Goal: Transaction & Acquisition: Download file/media

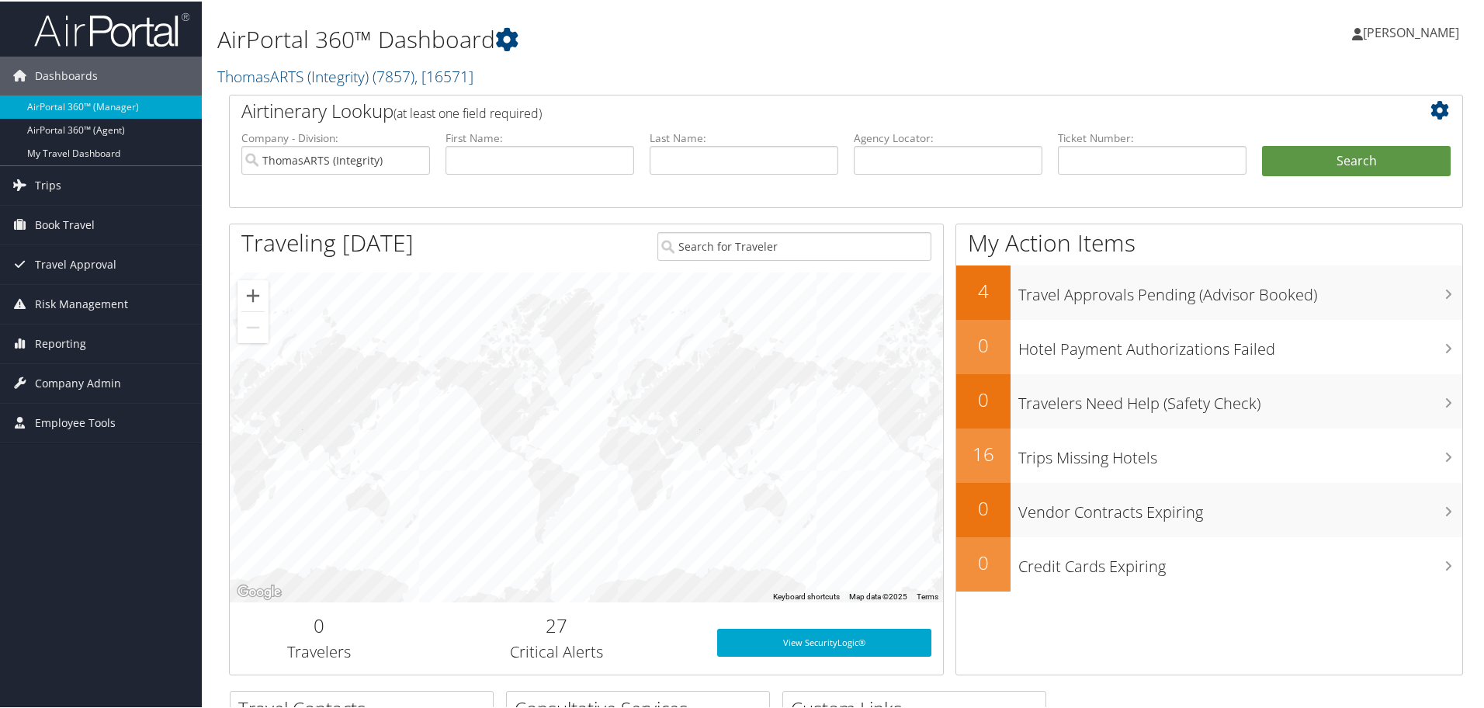
click at [81, 33] on img at bounding box center [111, 28] width 155 height 36
click at [414, 159] on input "ThomasARTS (Integrity)" at bounding box center [335, 158] width 189 height 29
click at [902, 159] on input "text" at bounding box center [948, 158] width 189 height 29
paste input "CDGP1J"
type input "CDGP1J"
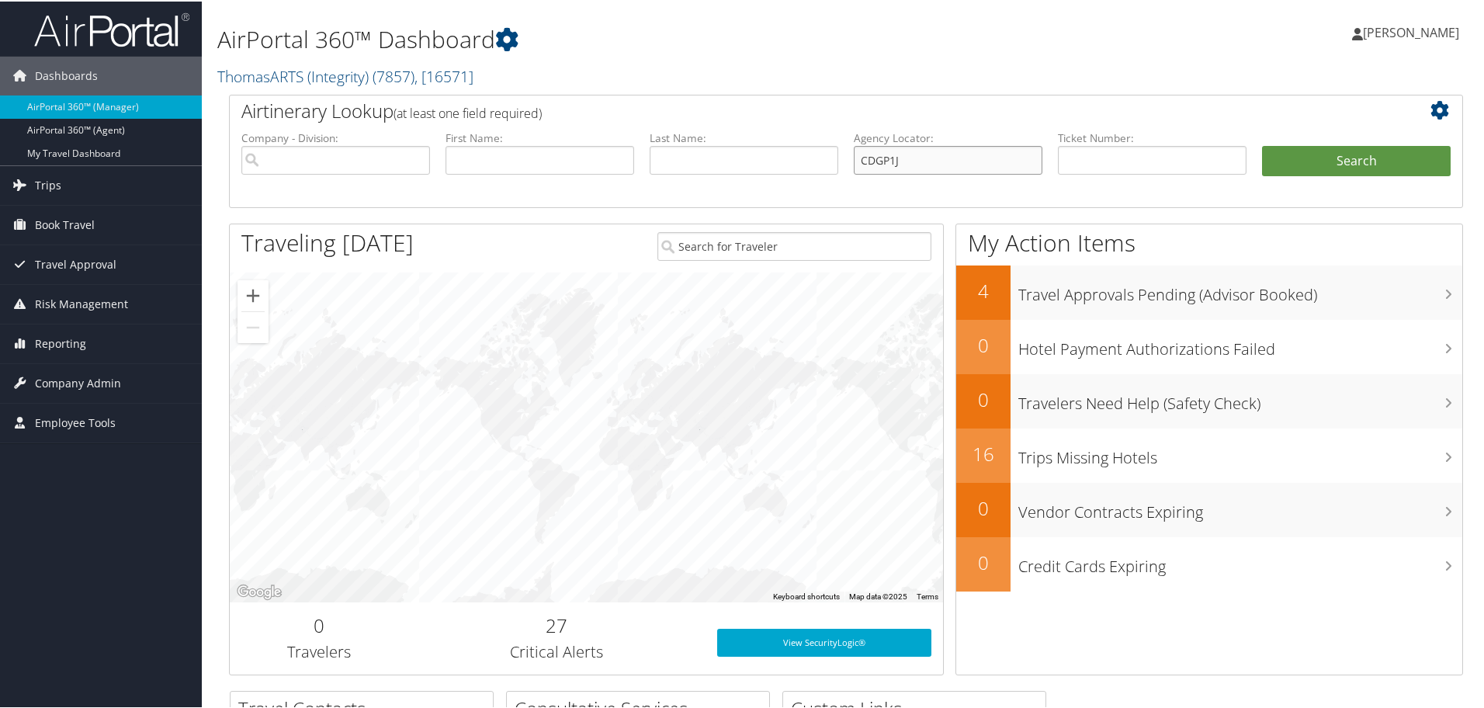
click at [1262, 144] on button "Search" at bounding box center [1356, 159] width 189 height 31
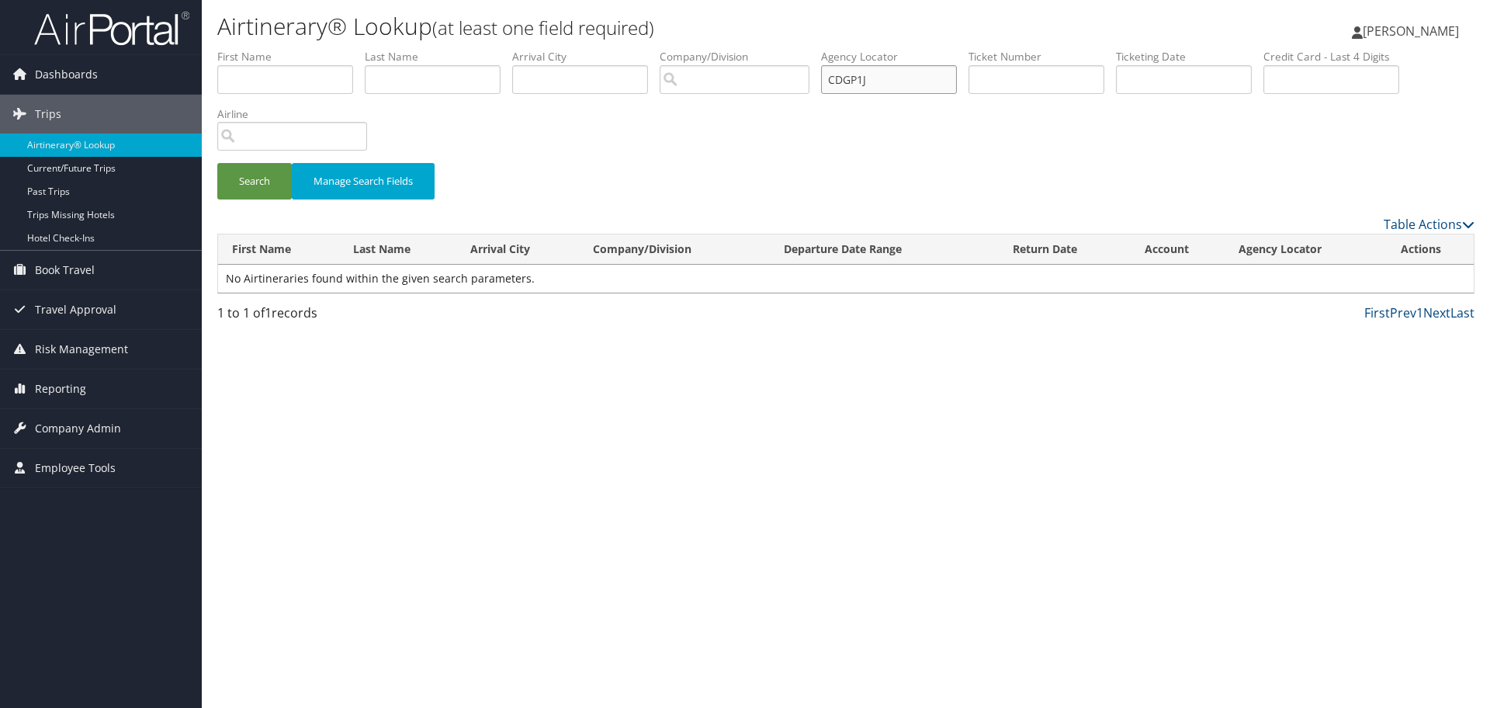
click at [943, 80] on input "CDGP1J" at bounding box center [889, 79] width 136 height 29
click at [98, 29] on img at bounding box center [111, 28] width 155 height 36
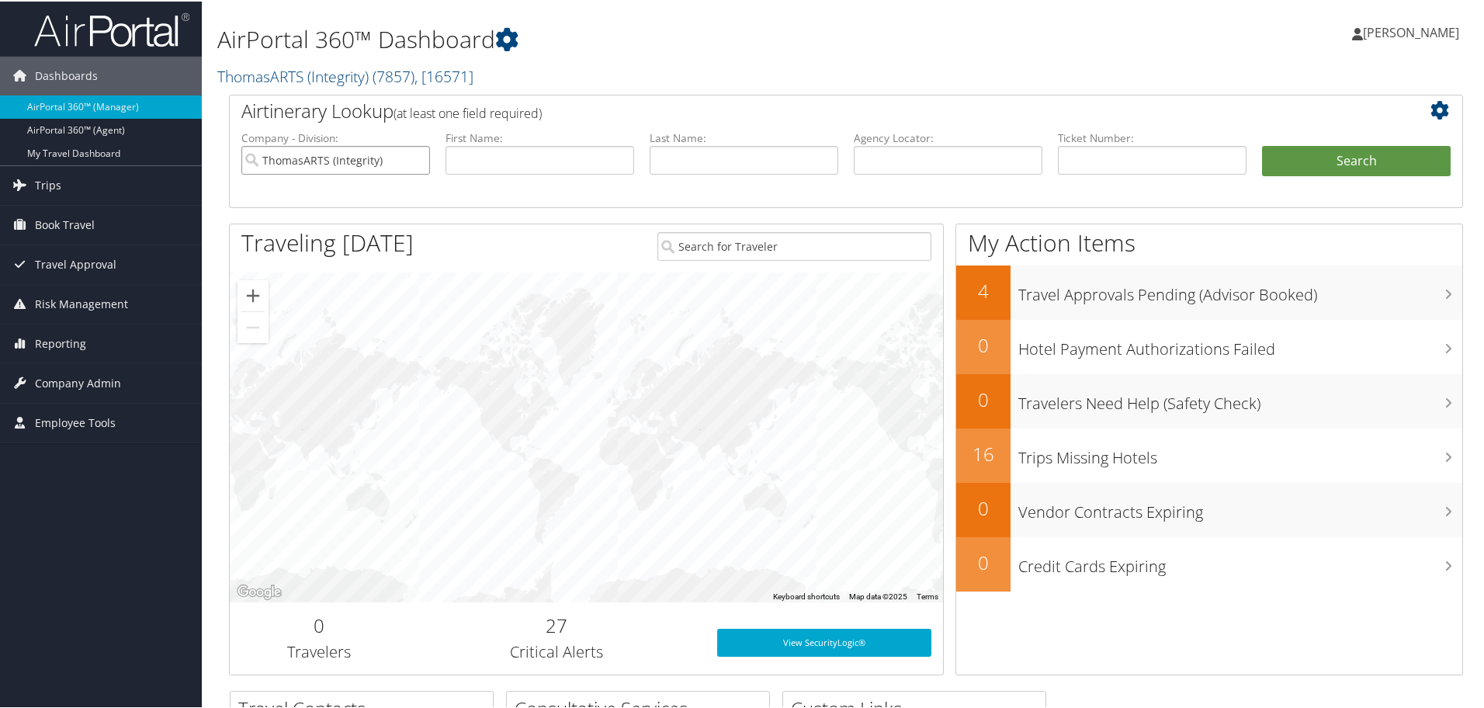
click at [415, 158] on input "ThomasARTS (Integrity)" at bounding box center [335, 158] width 189 height 29
click at [932, 166] on input "text" at bounding box center [948, 158] width 189 height 29
paste input "CDGP1J"
type input "CDGP1J"
click at [1262, 144] on button "Search" at bounding box center [1356, 159] width 189 height 31
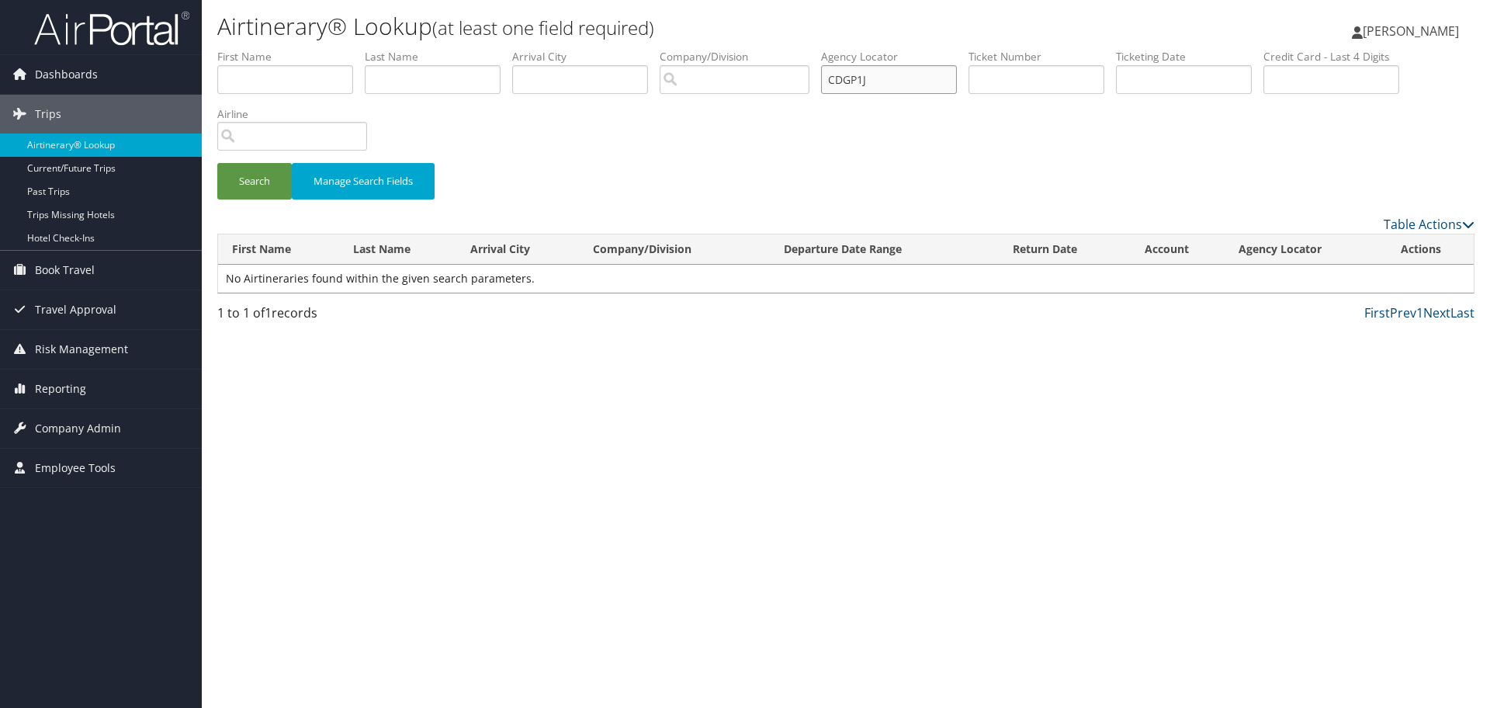
click at [930, 81] on input "CDGP1J" at bounding box center [889, 79] width 136 height 29
click at [836, 78] on input "CDGP1J" at bounding box center [889, 79] width 136 height 29
click at [217, 163] on button "Search" at bounding box center [254, 181] width 75 height 36
click at [912, 80] on input "CDGP1J" at bounding box center [889, 79] width 136 height 29
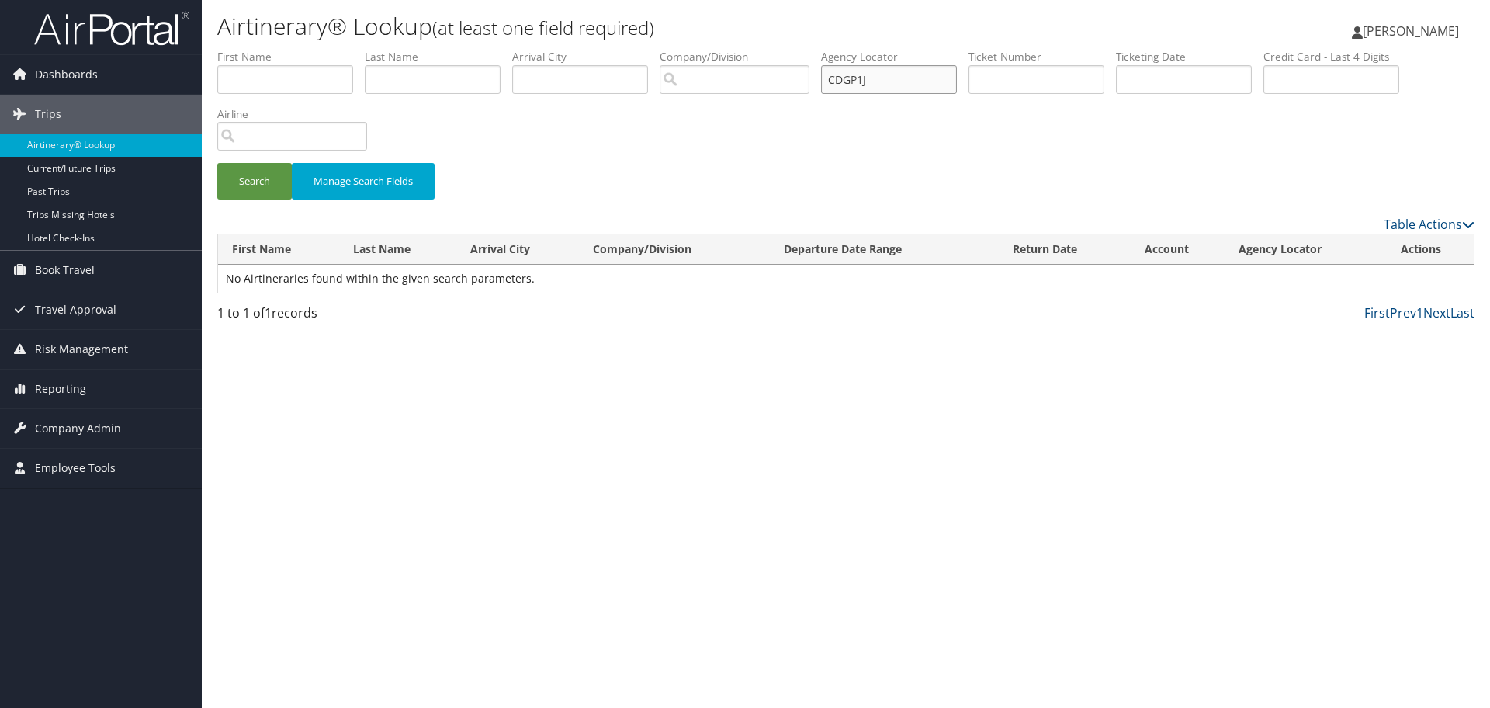
paste input "DCH7F4"
type input "DCH7F4"
click at [217, 163] on button "Search" at bounding box center [254, 181] width 75 height 36
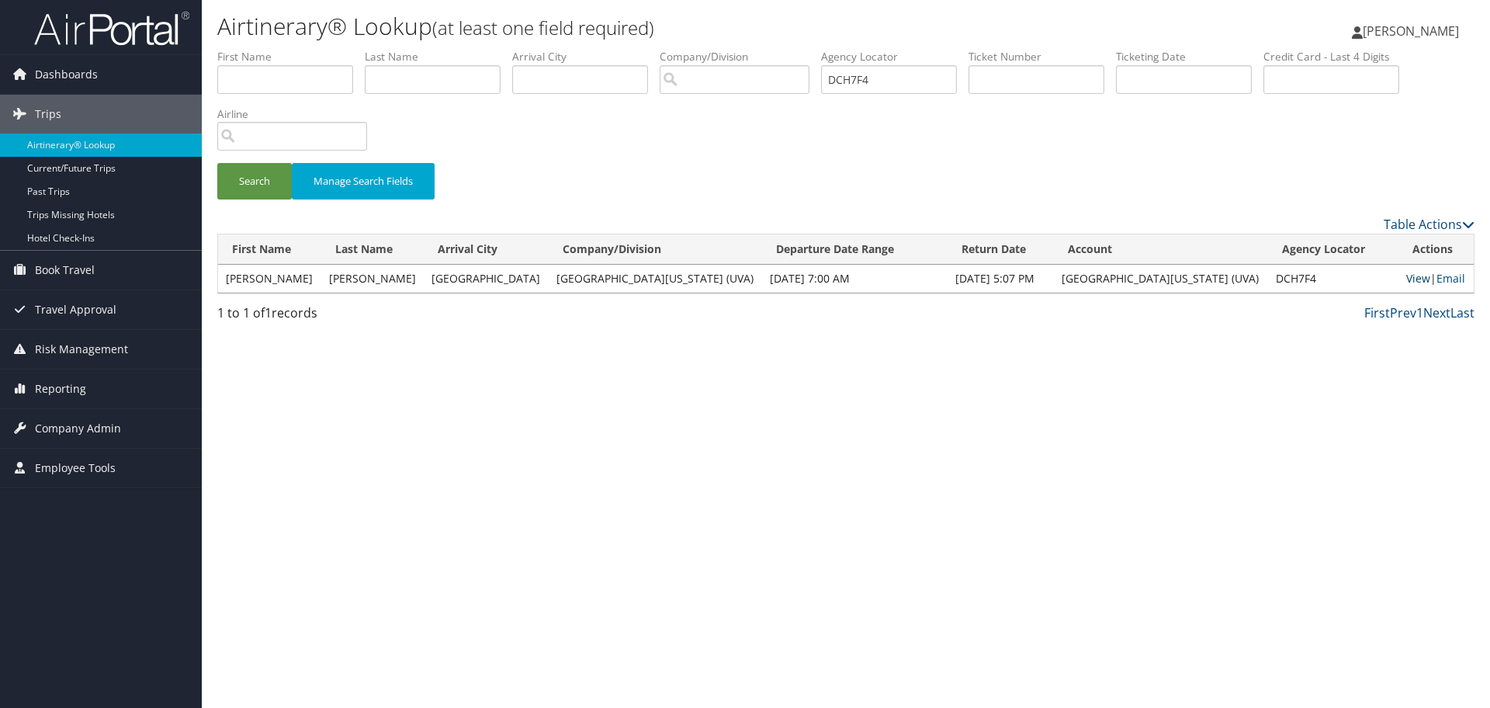
click at [1407, 280] on link "View" at bounding box center [1419, 278] width 24 height 15
click at [78, 430] on span "Company Admin" at bounding box center [78, 428] width 86 height 39
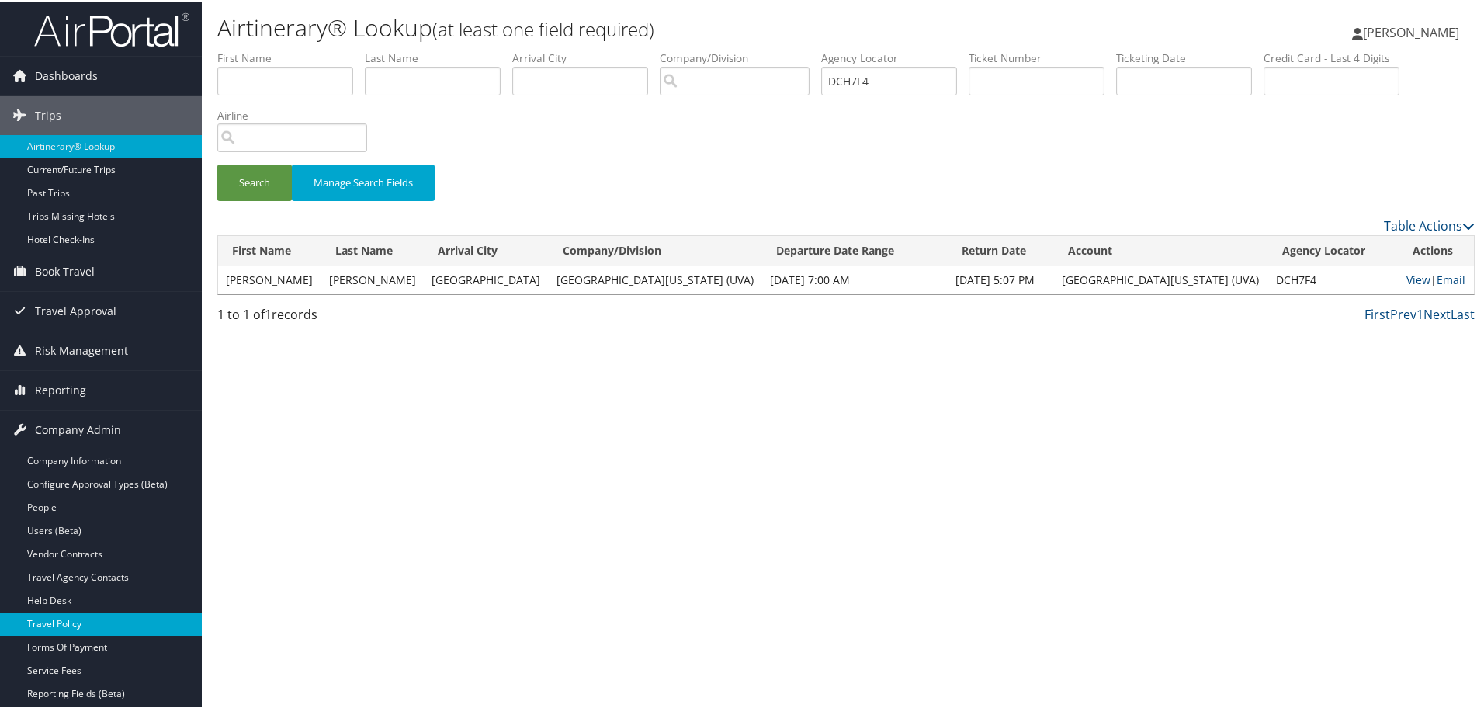
click at [70, 624] on link "Travel Policy" at bounding box center [101, 622] width 202 height 23
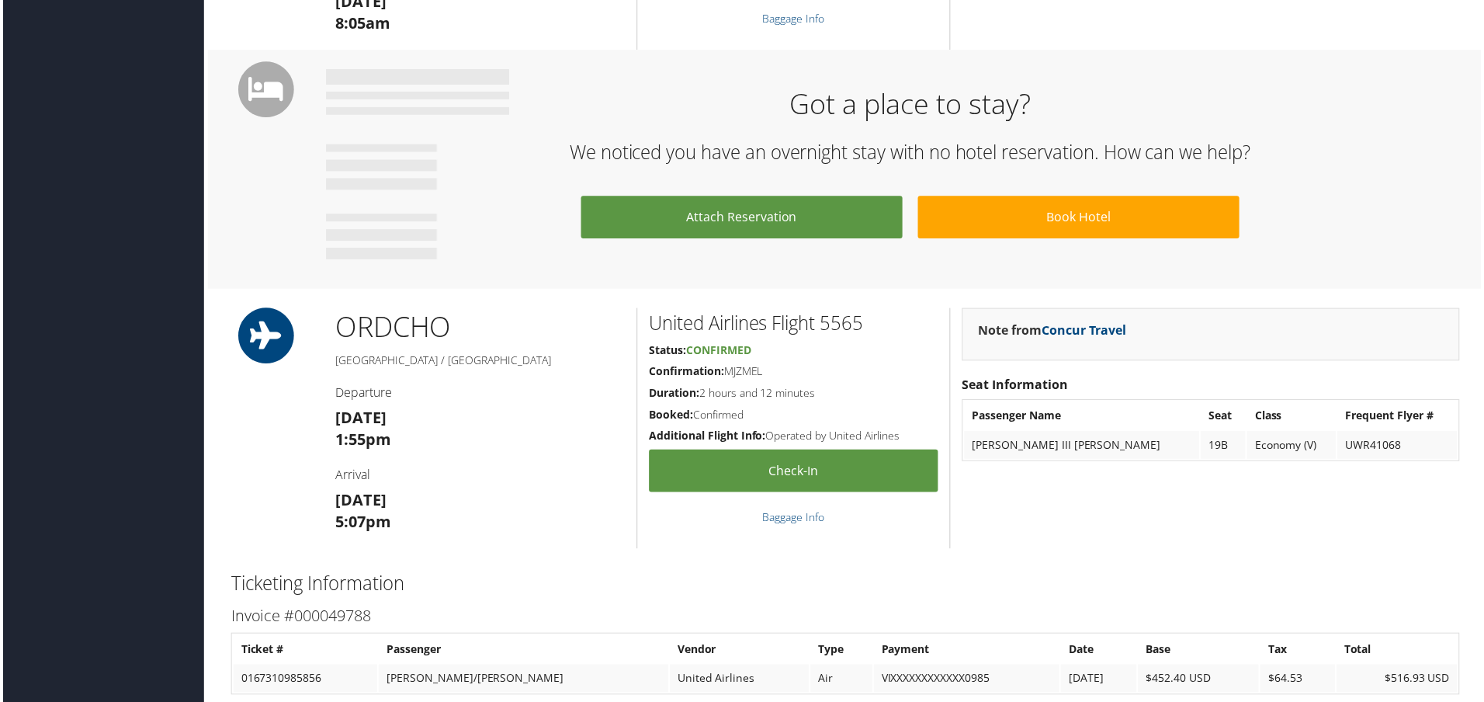
scroll to position [776, 0]
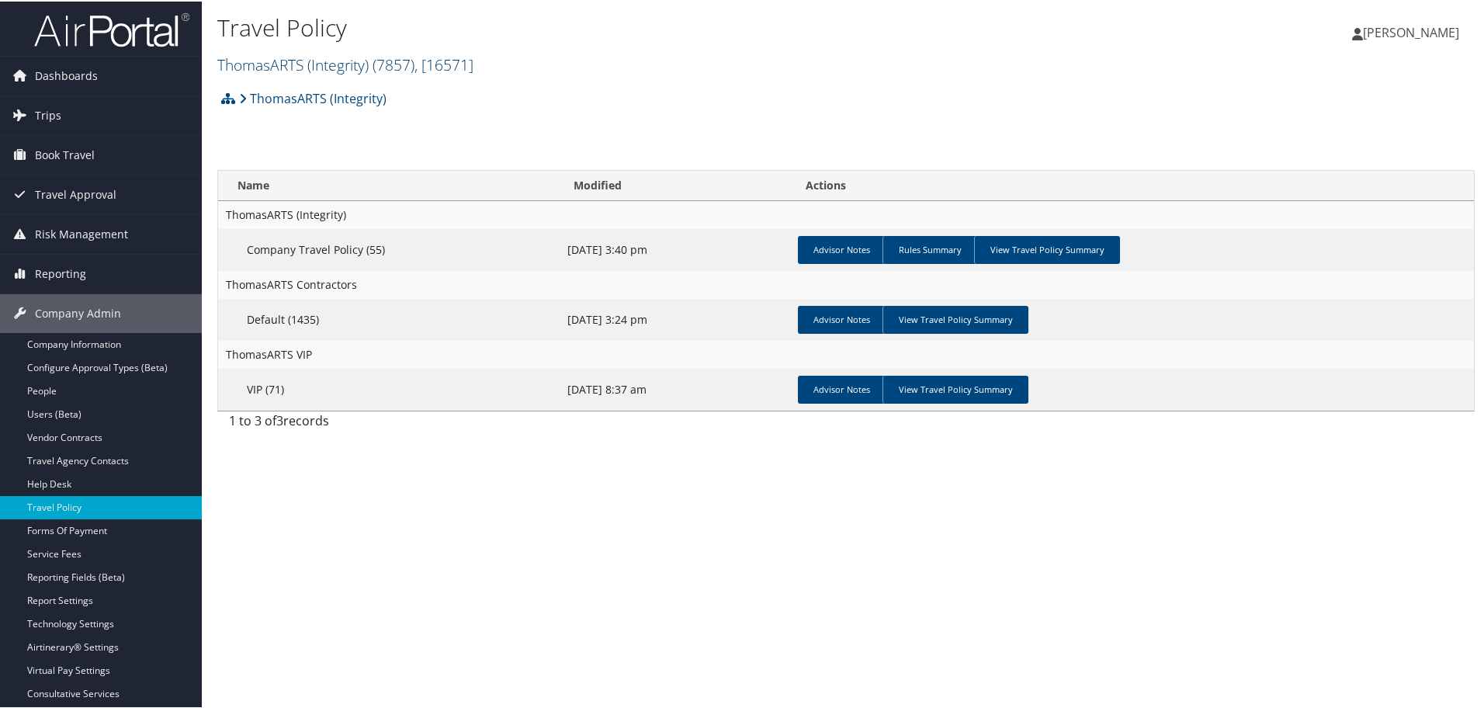
click at [352, 55] on link "ThomasARTS (Integrity) ( 7857 ) , [ 16571 ]" at bounding box center [345, 63] width 256 height 21
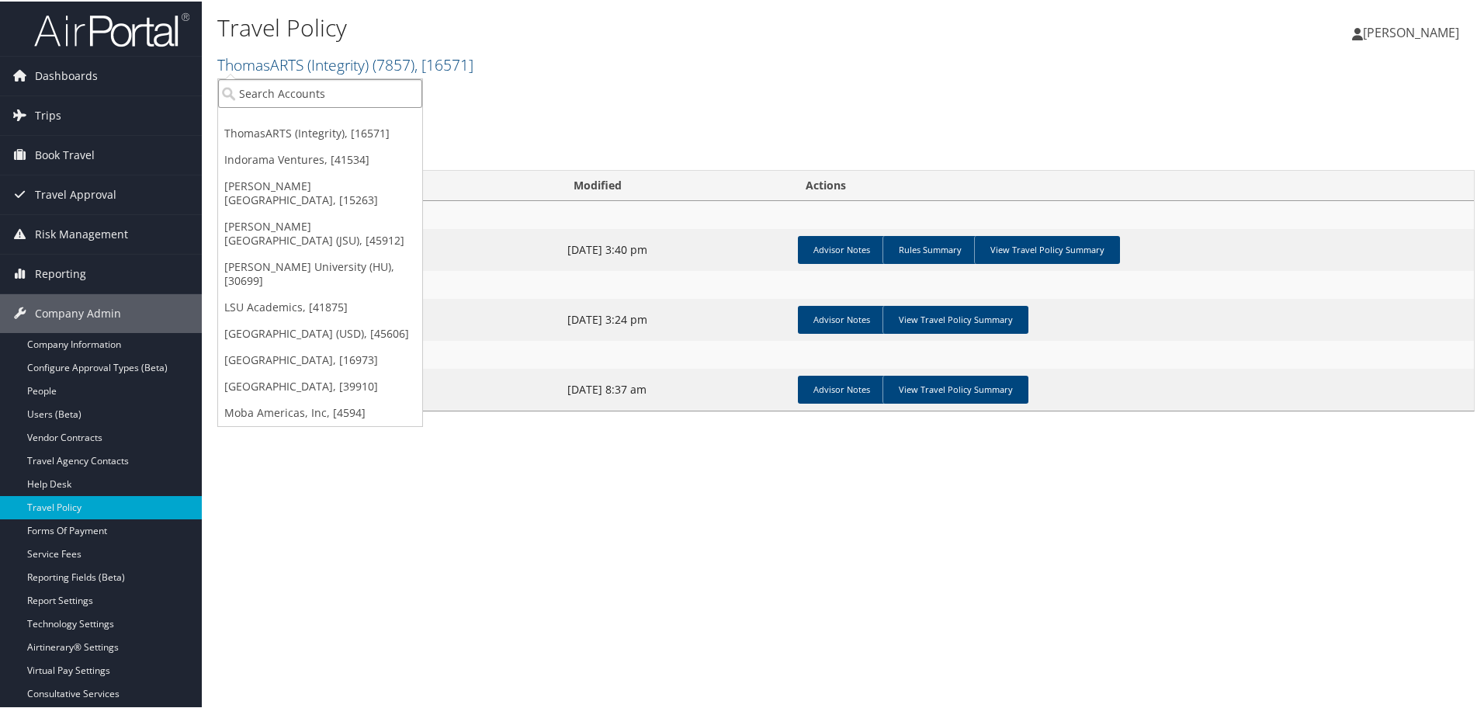
click at [362, 79] on input "search" at bounding box center [320, 92] width 204 height 29
type input "sepro"
click at [342, 137] on div "Account" at bounding box center [320, 134] width 221 height 14
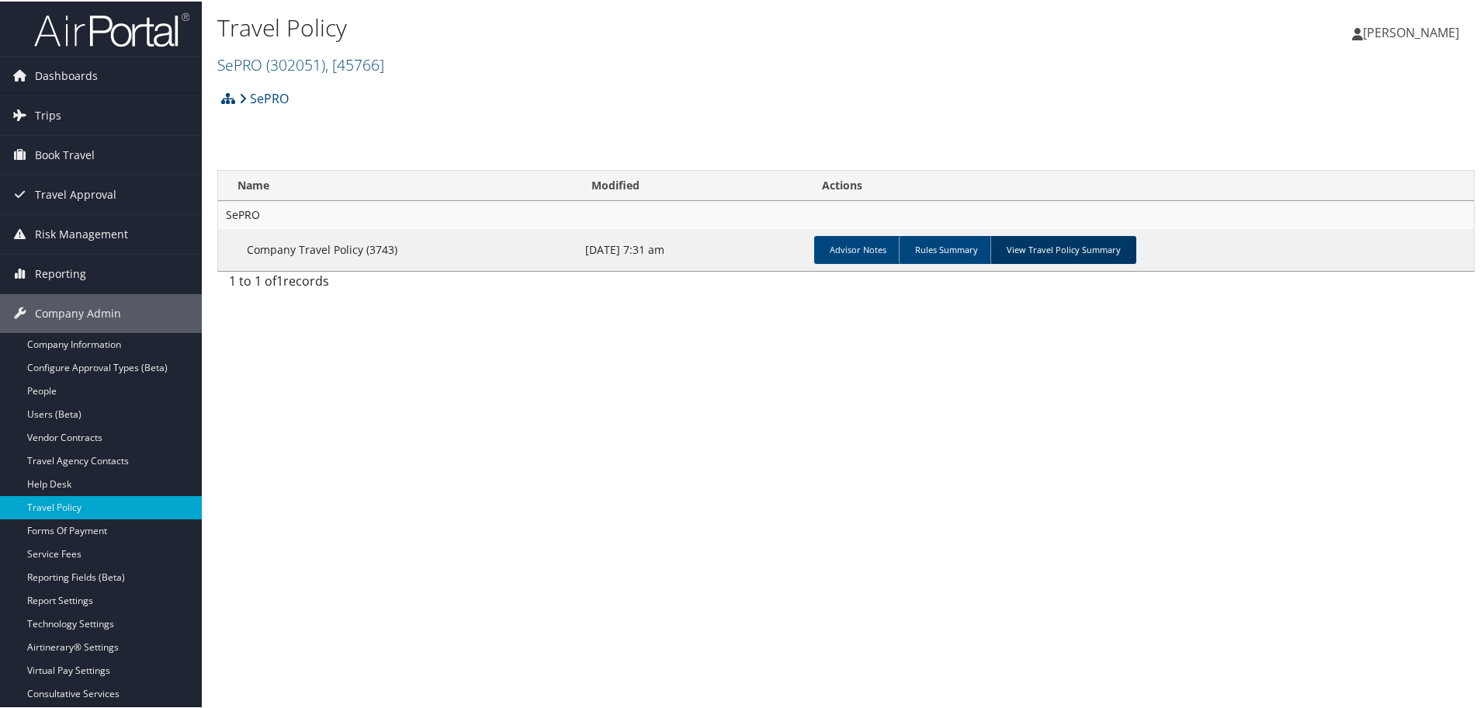
click at [1030, 253] on link "View Travel Policy Summary" at bounding box center [1064, 248] width 146 height 28
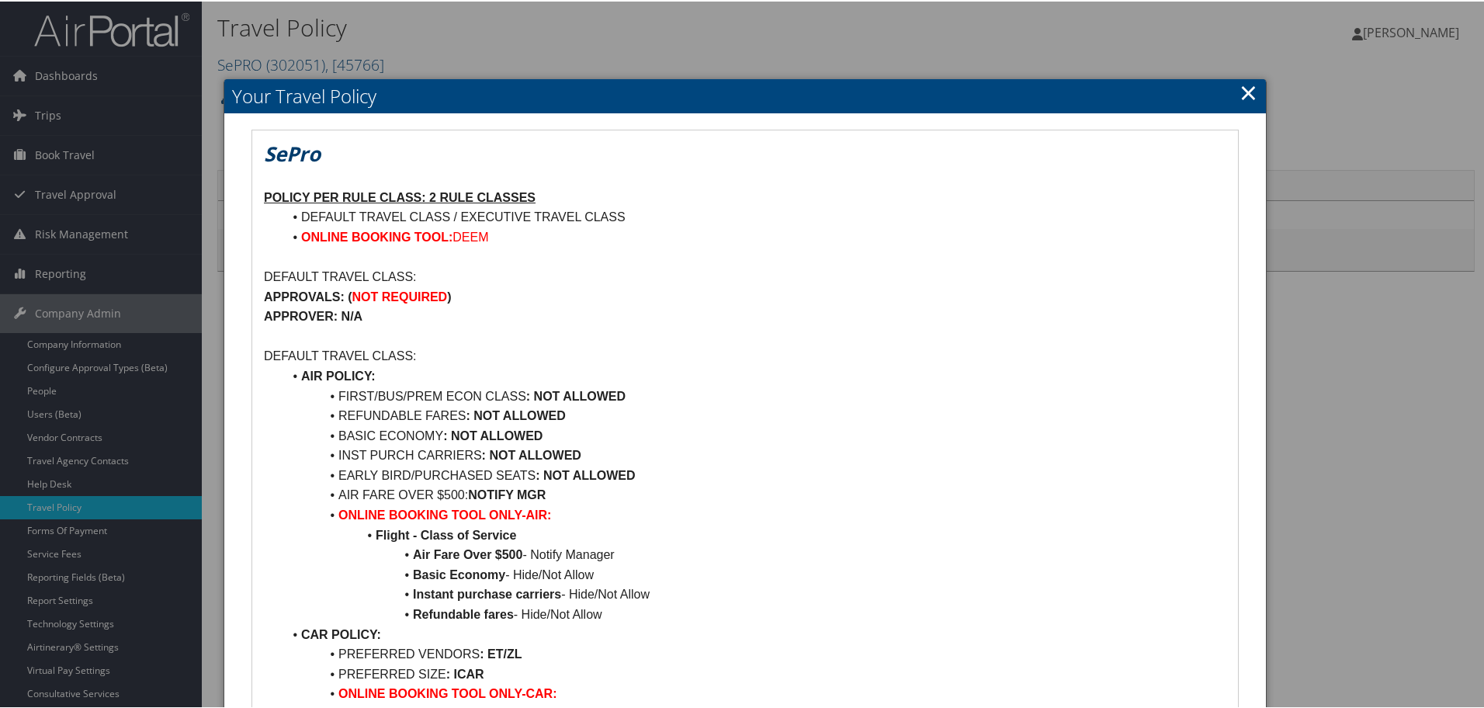
click at [1240, 90] on link "×" at bounding box center [1249, 90] width 18 height 31
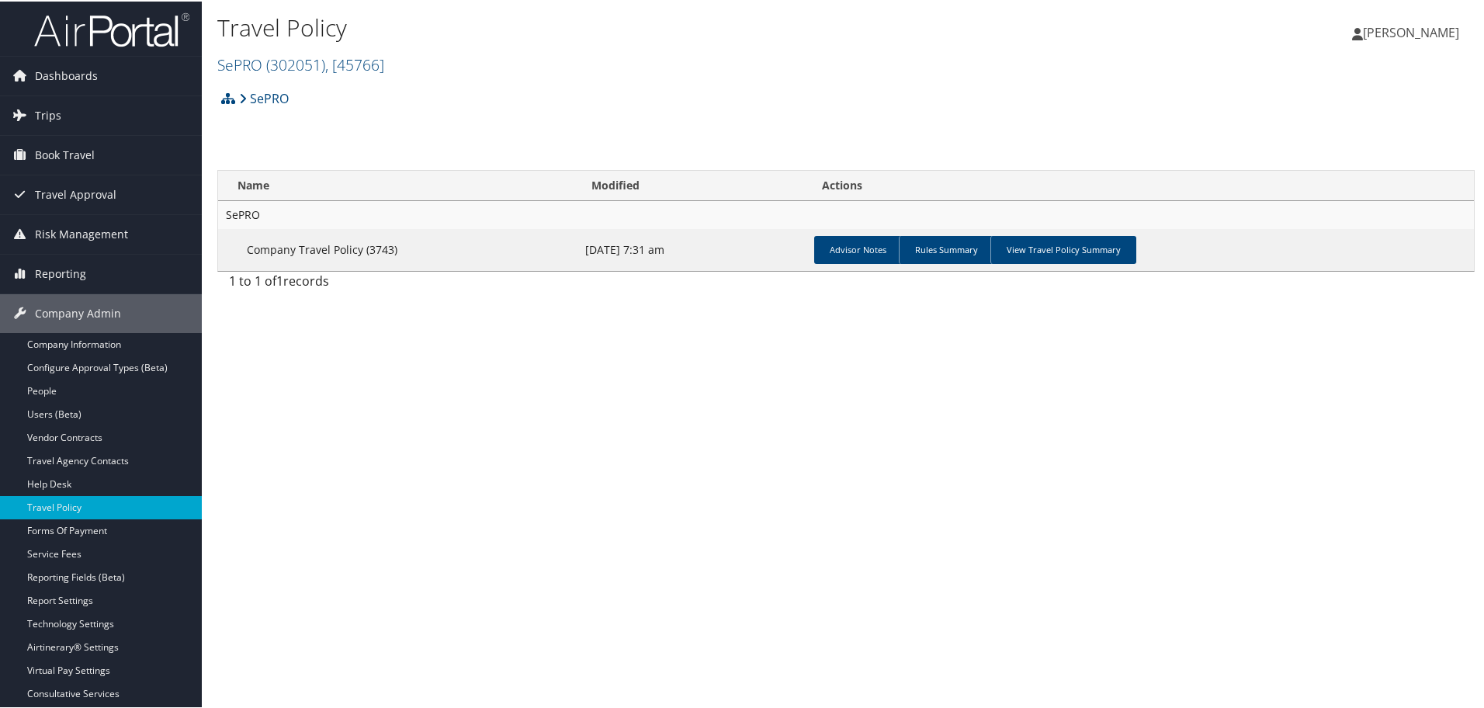
click at [1075, 264] on td "Advisor Notes Rules Summary View Travel Policy Summary" at bounding box center [1141, 248] width 666 height 42
click at [1091, 252] on link "View Travel Policy Summary" at bounding box center [1064, 248] width 146 height 28
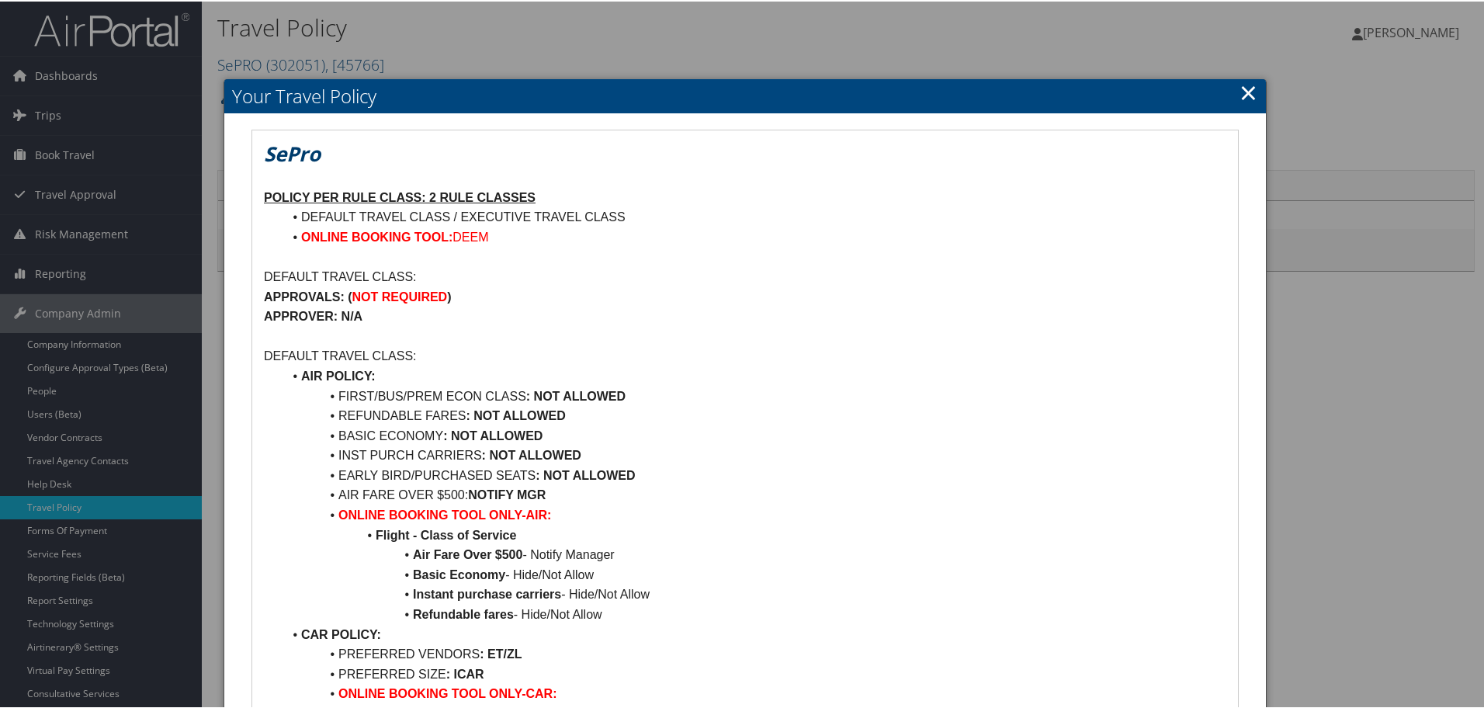
click at [1246, 88] on link "×" at bounding box center [1249, 90] width 18 height 31
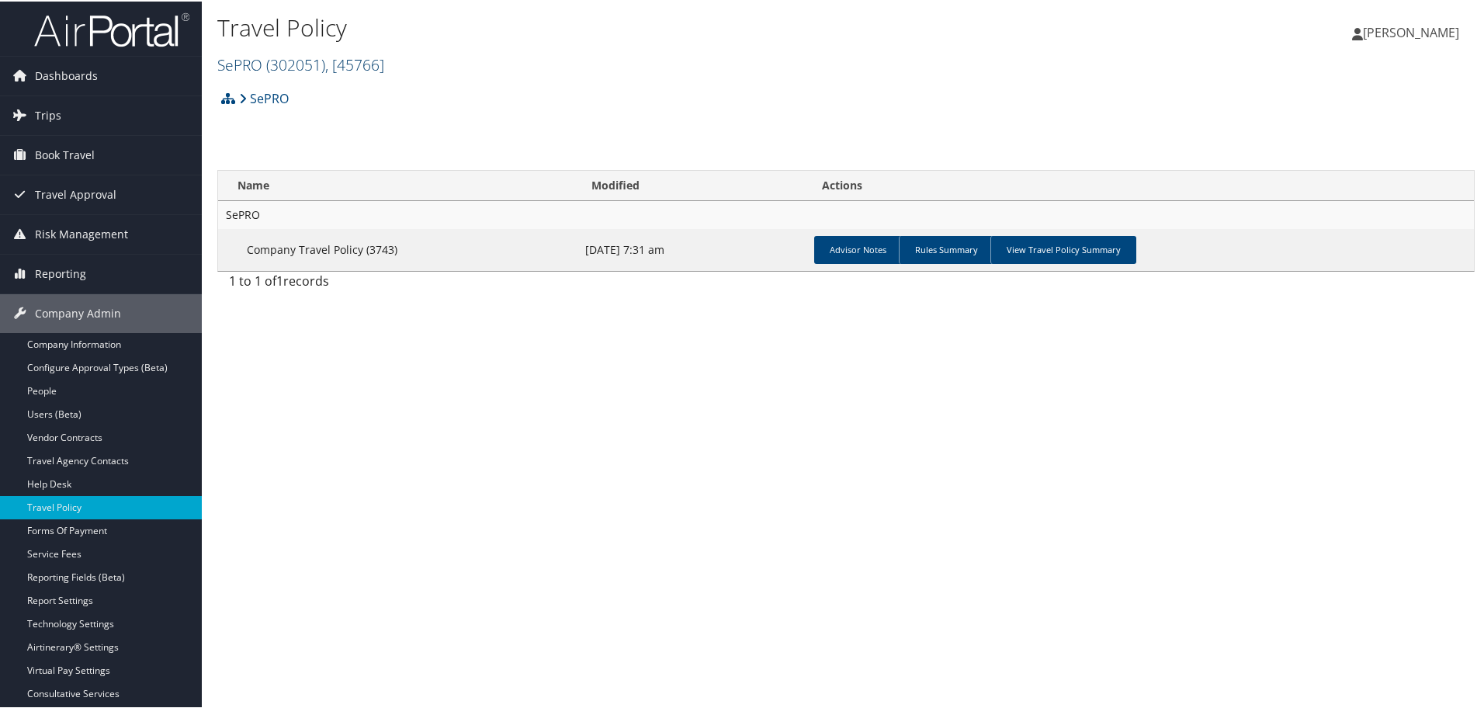
click at [304, 60] on span "( 302051 )" at bounding box center [295, 63] width 59 height 21
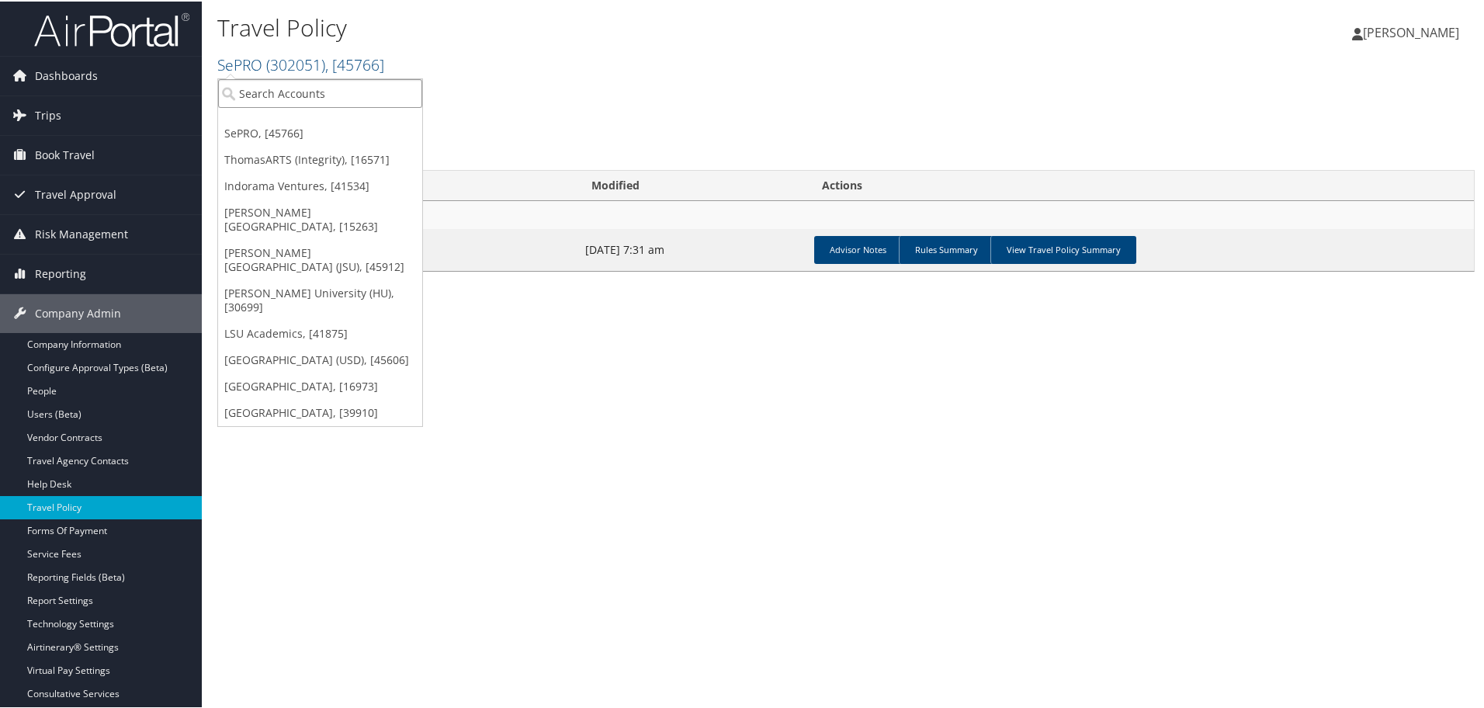
click at [279, 97] on input "search" at bounding box center [320, 92] width 204 height 29
type input "l"
click at [357, 97] on input "search" at bounding box center [320, 92] width 204 height 29
paste input "Lomnicki"
type input "L"
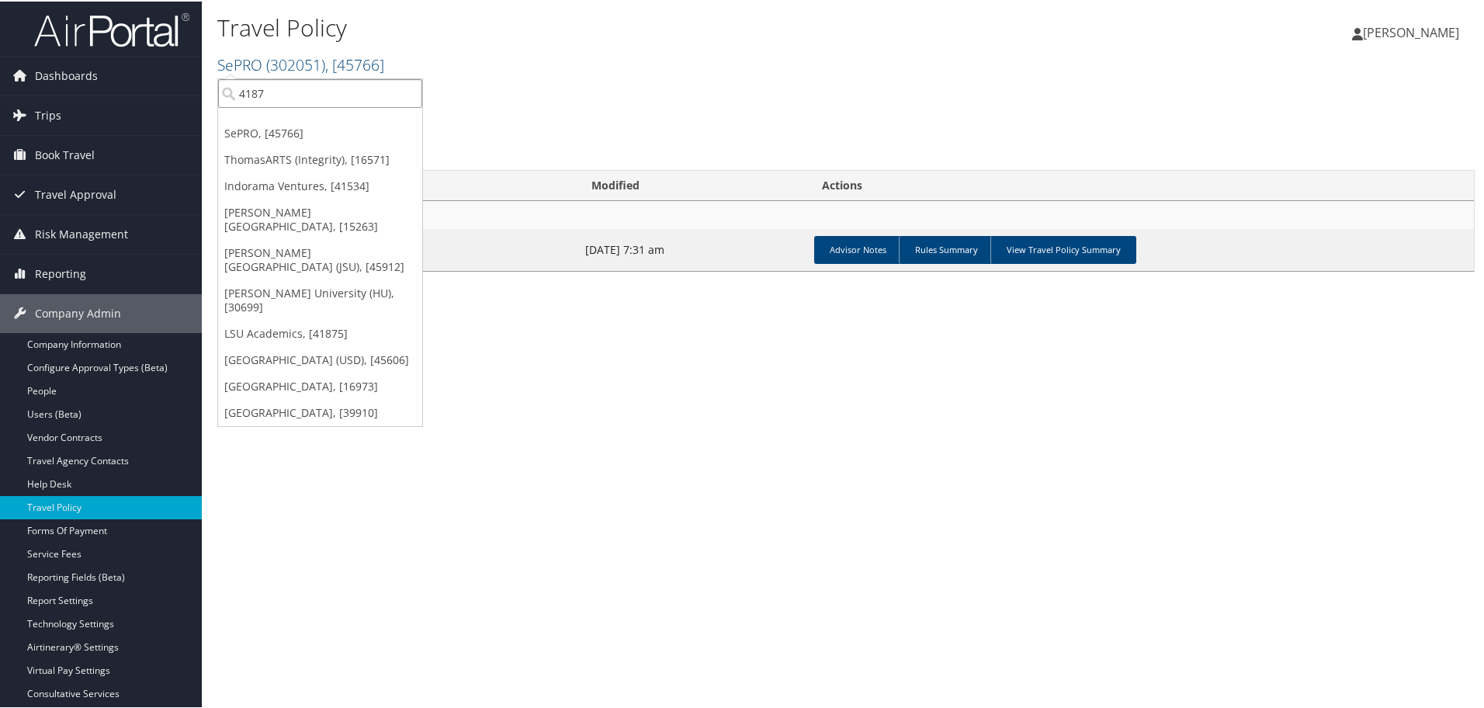
type input "41875"
click at [267, 128] on div "Account" at bounding box center [330, 134] width 241 height 14
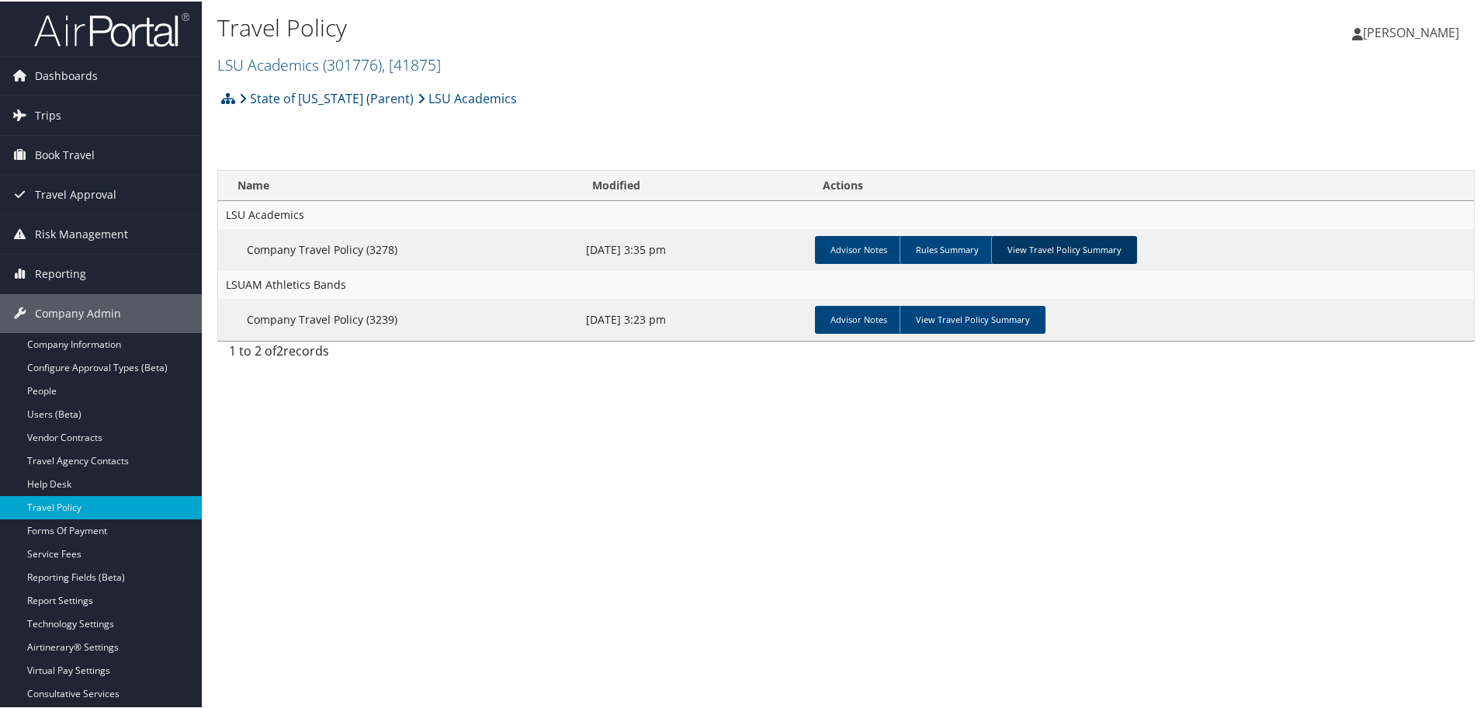
click at [1034, 255] on link "View Travel Policy Summary" at bounding box center [1064, 248] width 146 height 28
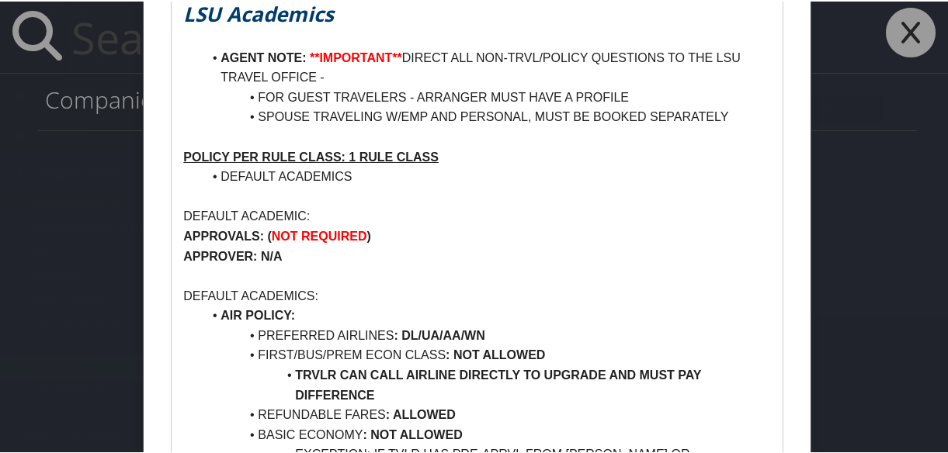
scroll to position [16, 0]
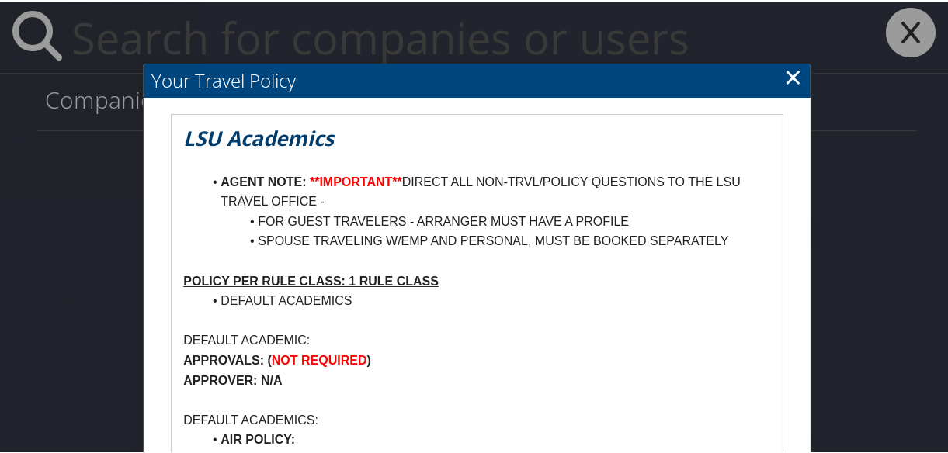
click at [793, 71] on link "×" at bounding box center [793, 75] width 18 height 31
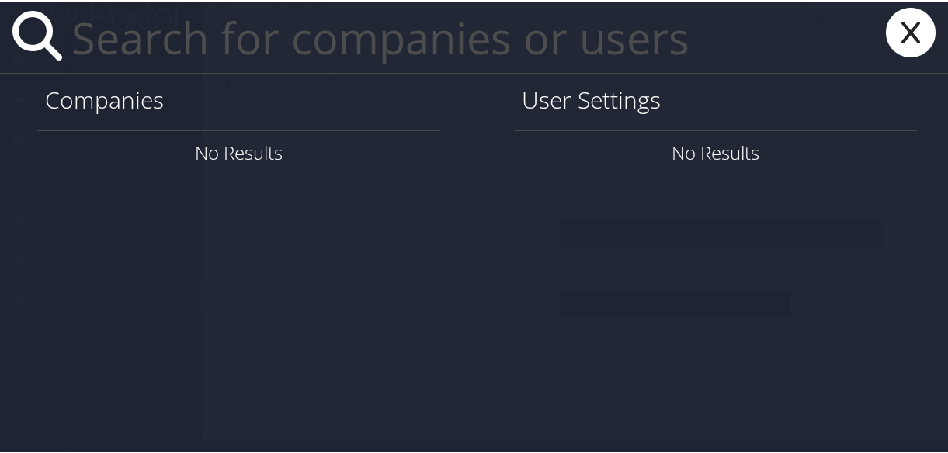
click at [907, 29] on icon at bounding box center [911, 31] width 62 height 50
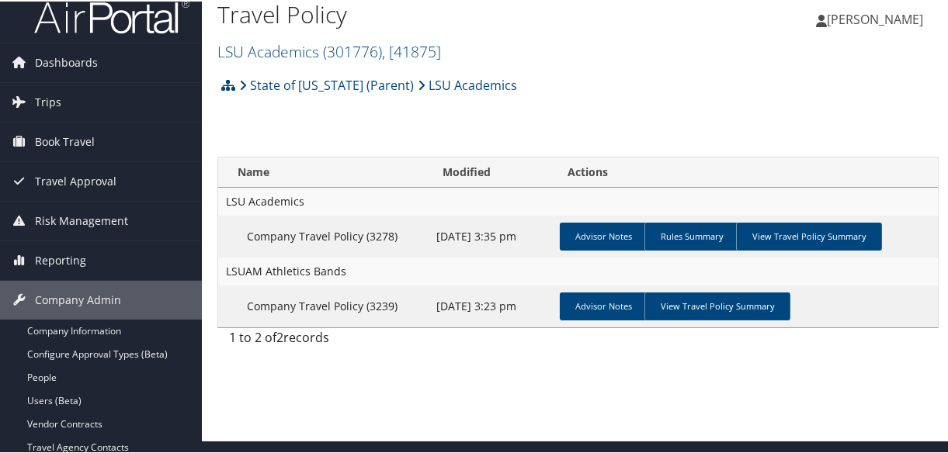
scroll to position [0, 0]
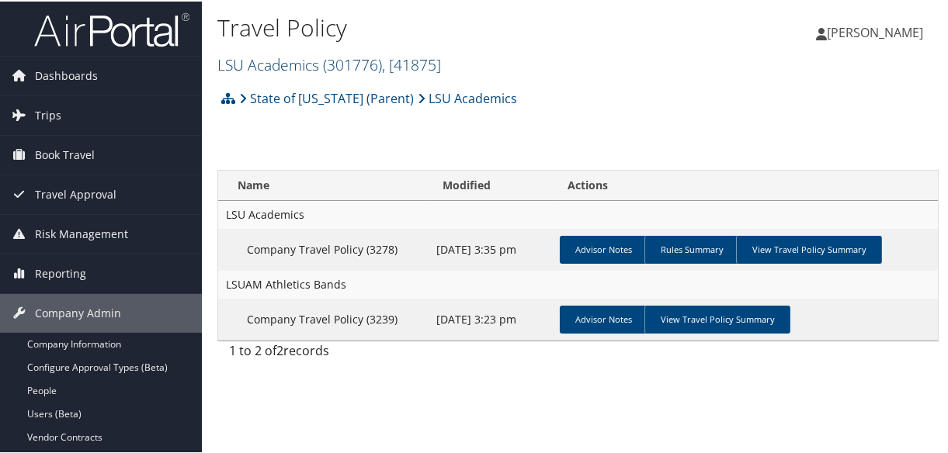
click at [269, 62] on link "LSU Academics ( 301776 ) , [ 41875 ]" at bounding box center [329, 63] width 224 height 21
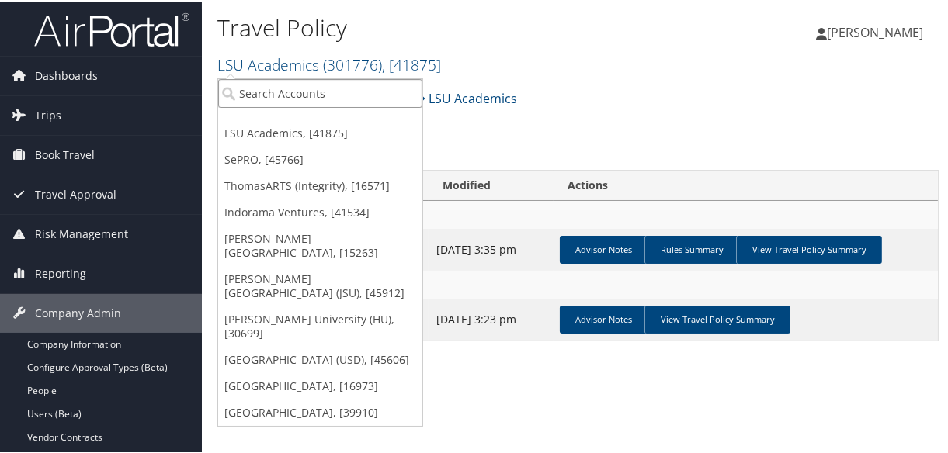
click at [263, 94] on input "search" at bounding box center [320, 92] width 204 height 29
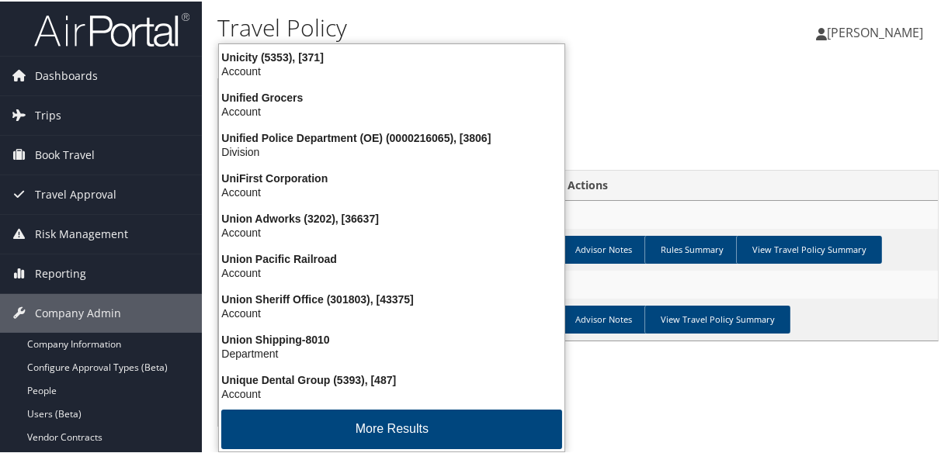
type input "[GEOGRAPHIC_DATA][US_STATE]"
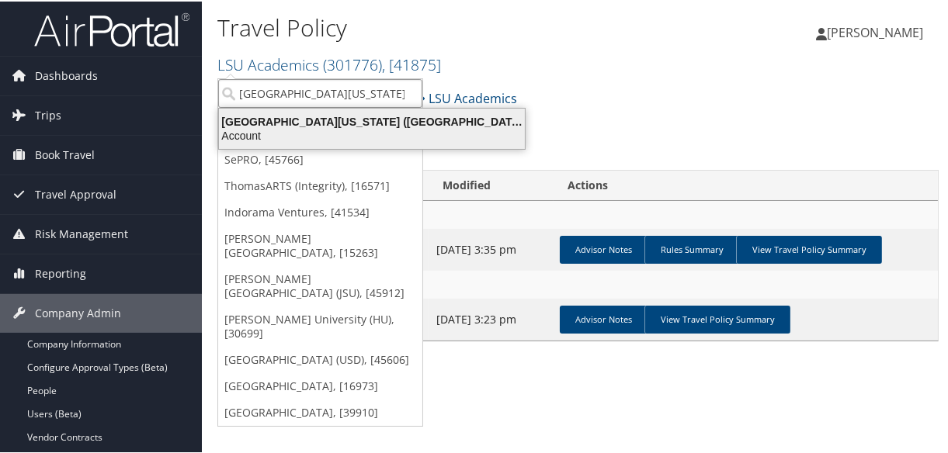
click at [276, 128] on div "Account" at bounding box center [372, 134] width 324 height 14
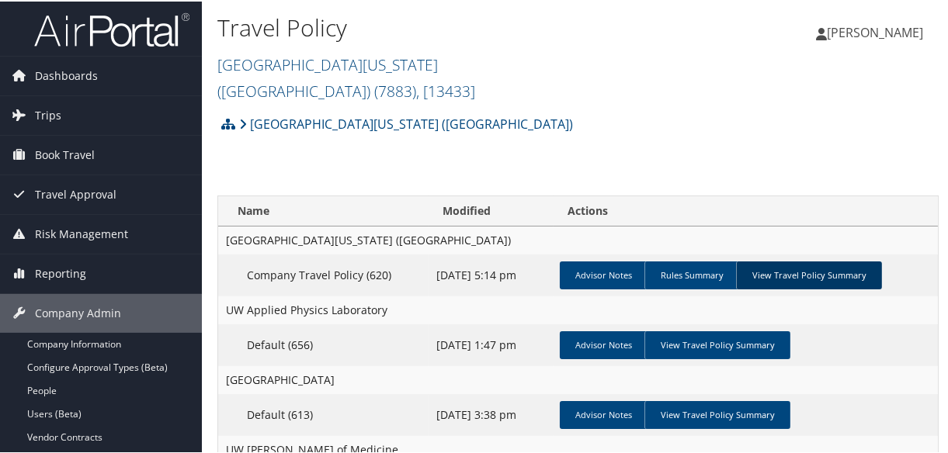
click at [834, 260] on link "View Travel Policy Summary" at bounding box center [809, 274] width 146 height 28
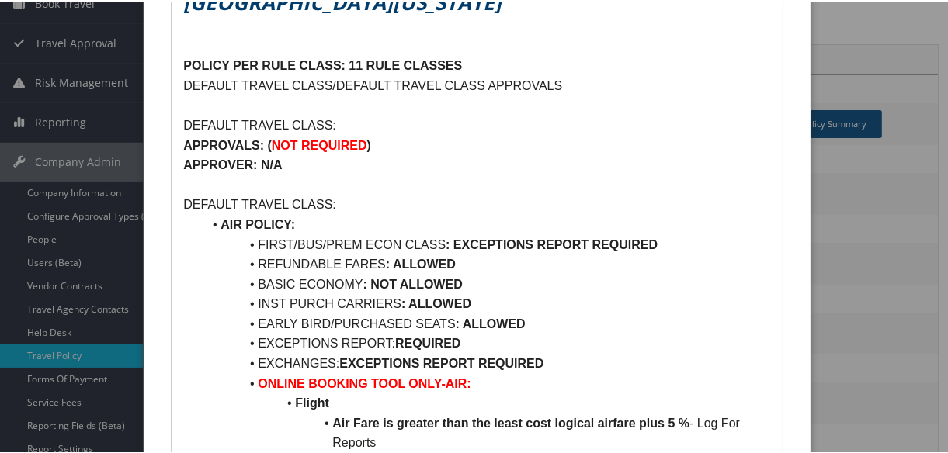
scroll to position [62, 0]
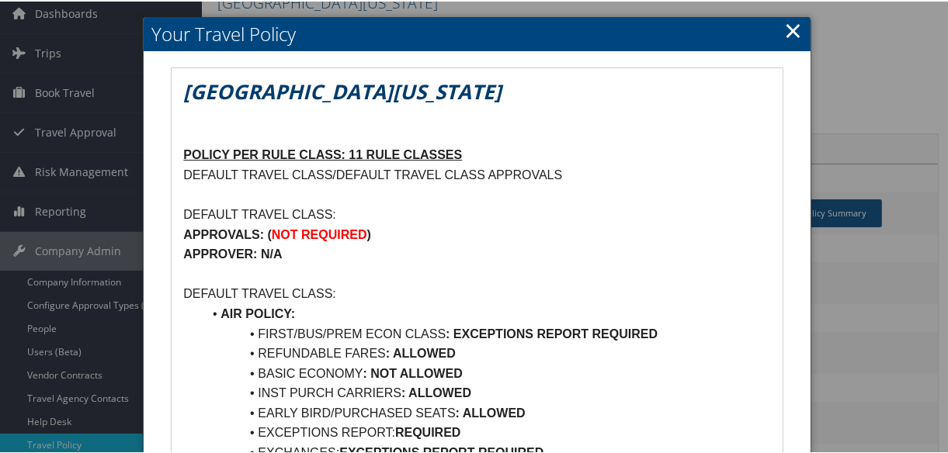
click at [786, 32] on link "×" at bounding box center [793, 28] width 18 height 31
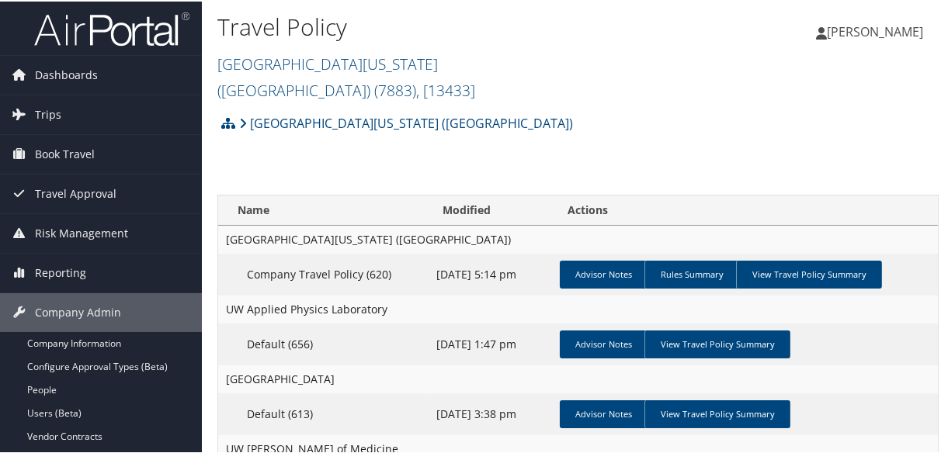
scroll to position [0, 0]
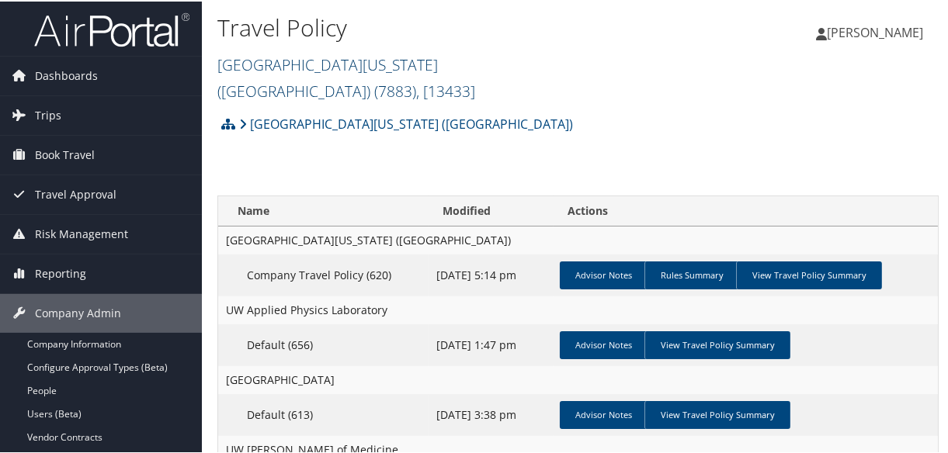
click at [300, 60] on link "[GEOGRAPHIC_DATA][US_STATE] ([GEOGRAPHIC_DATA]) ( 7883 ) , [ 13433 ]" at bounding box center [346, 76] width 258 height 47
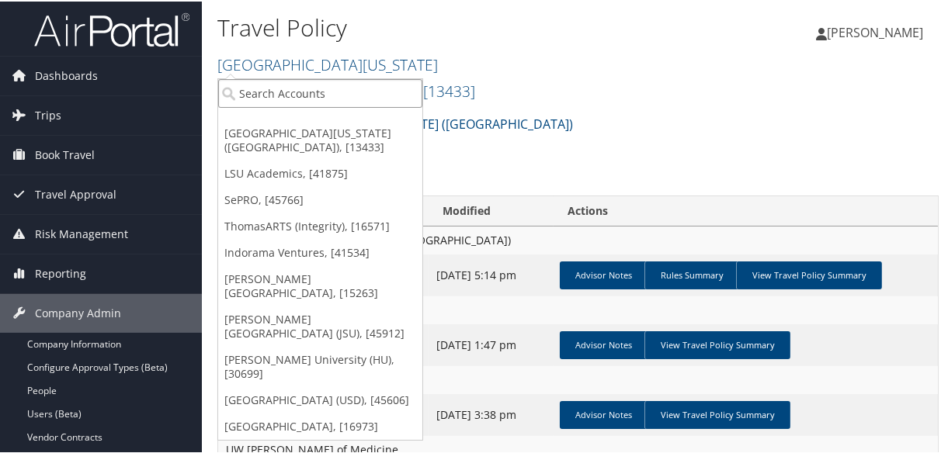
click at [314, 93] on input "search" at bounding box center [320, 92] width 204 height 29
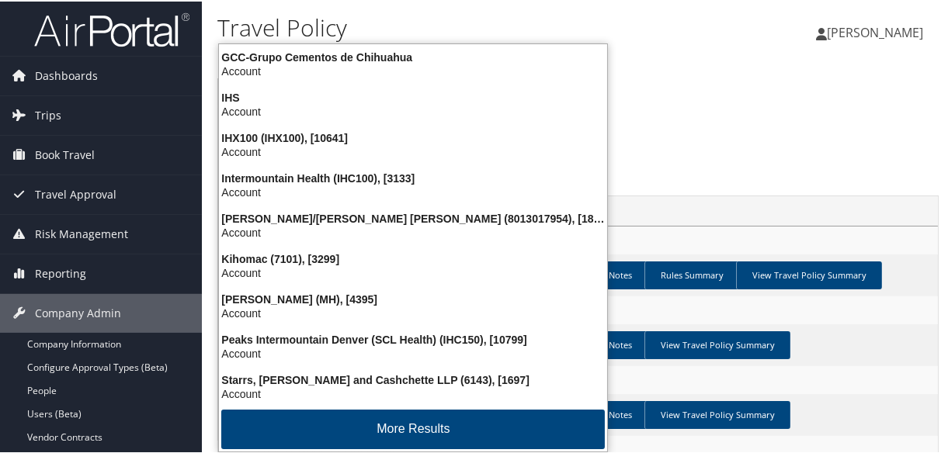
type input "ihme"
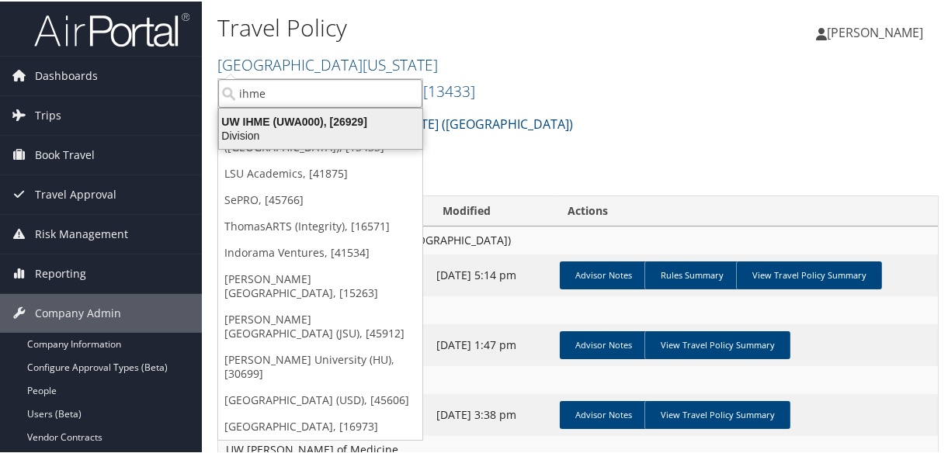
click at [312, 137] on div "Division" at bounding box center [321, 134] width 222 height 14
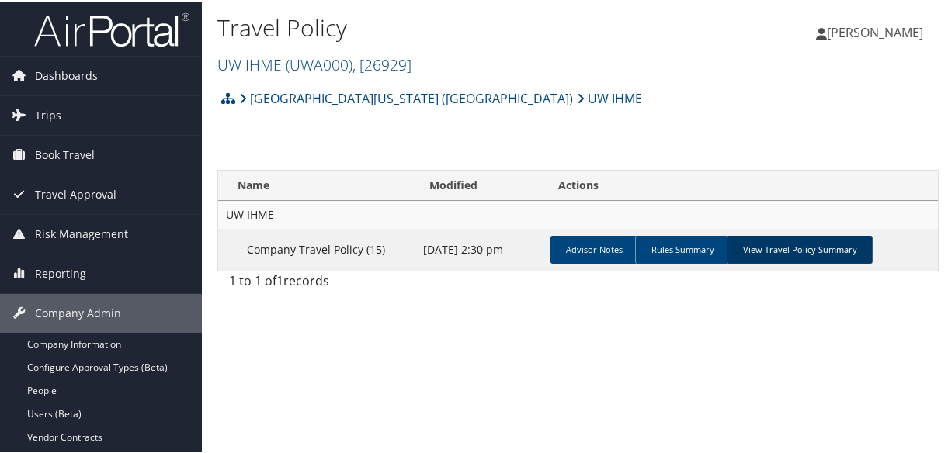
click at [824, 245] on link "View Travel Policy Summary" at bounding box center [800, 248] width 146 height 28
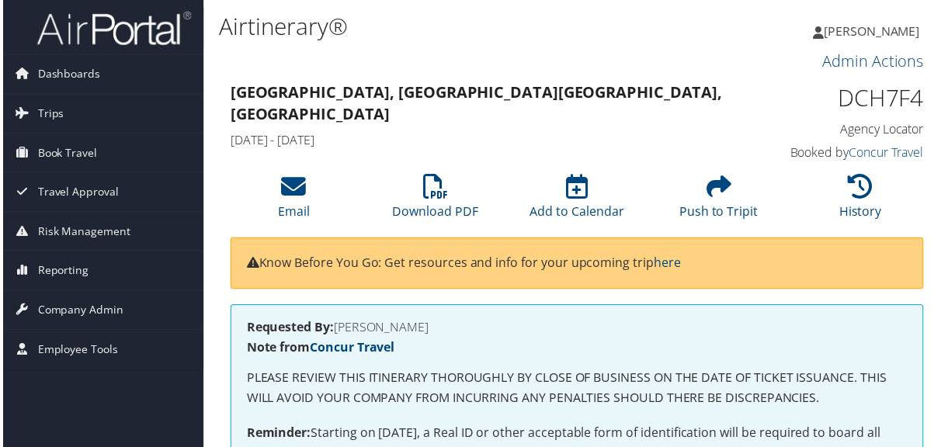
click at [106, 34] on img at bounding box center [111, 28] width 155 height 36
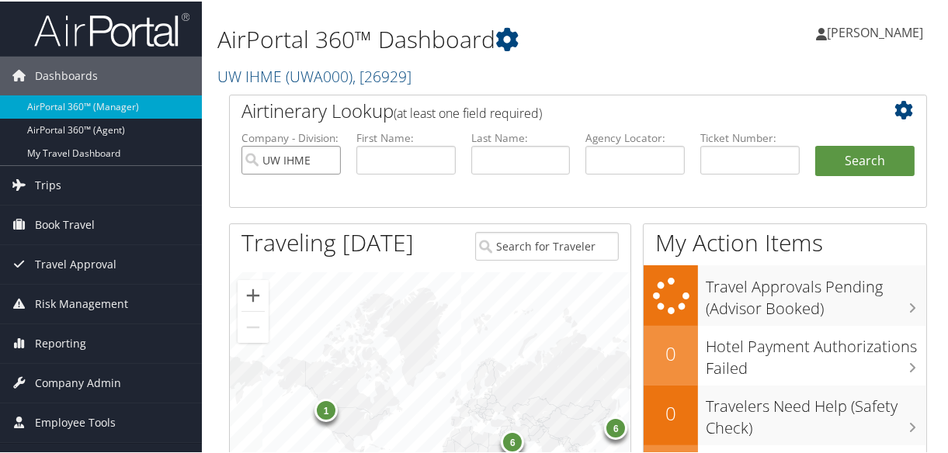
click at [325, 158] on input "UW IHME" at bounding box center [290, 158] width 99 height 29
click at [620, 158] on input "text" at bounding box center [634, 158] width 99 height 29
paste input "DKTTD3"
type input "DKTTD3"
click at [815, 144] on button "Search" at bounding box center [864, 159] width 99 height 31
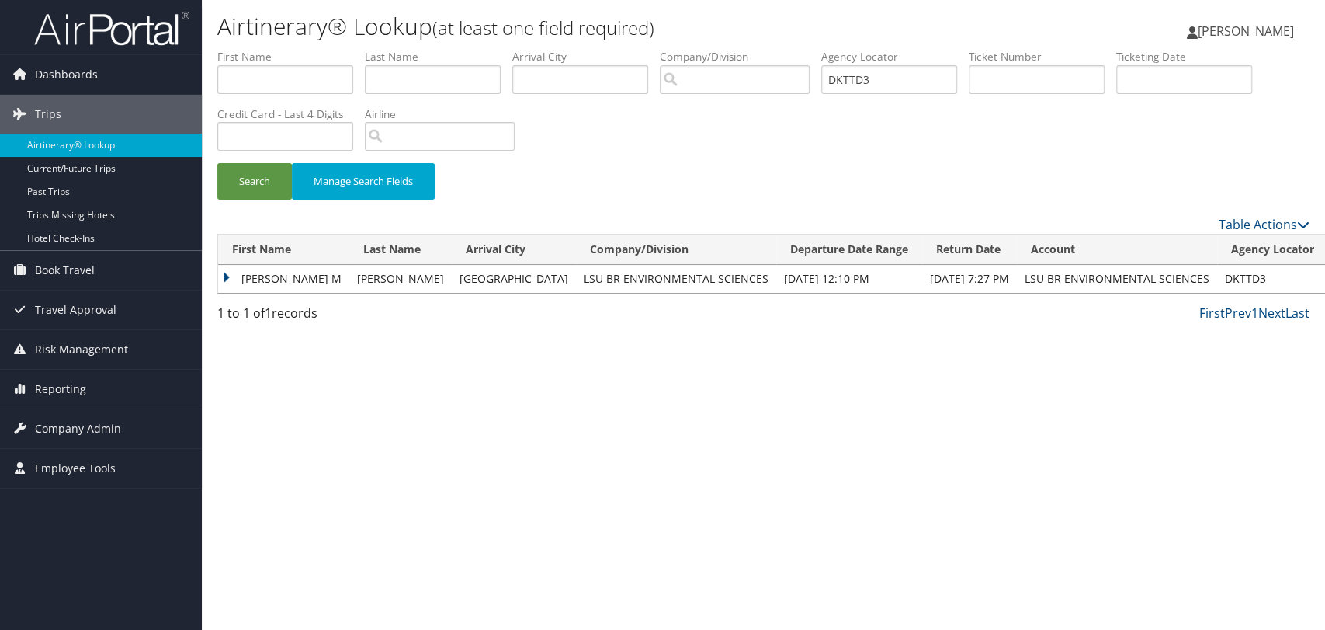
click at [226, 276] on td "[PERSON_NAME] M" at bounding box center [283, 279] width 131 height 28
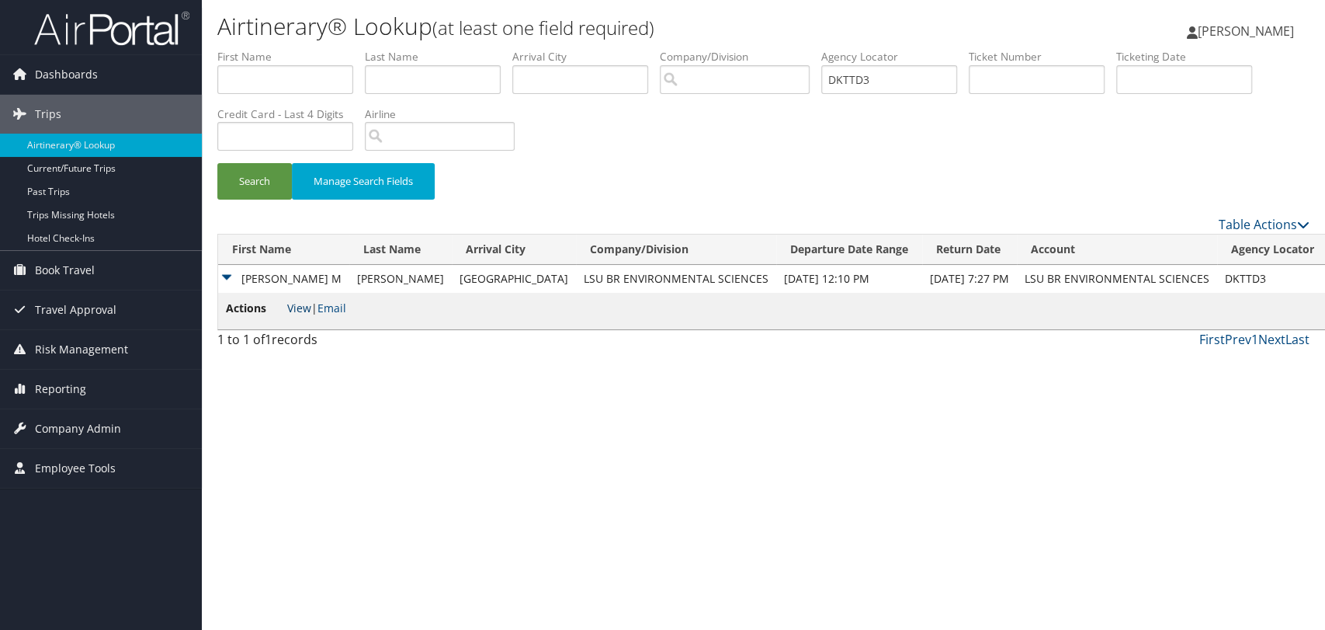
click at [295, 309] on link "View" at bounding box center [299, 307] width 24 height 15
click at [882, 78] on input "DKTTD3" at bounding box center [889, 79] width 136 height 29
click at [883, 78] on input "DKTTD3" at bounding box center [889, 79] width 136 height 29
paste input "WST"
click at [217, 163] on button "Search" at bounding box center [254, 181] width 75 height 36
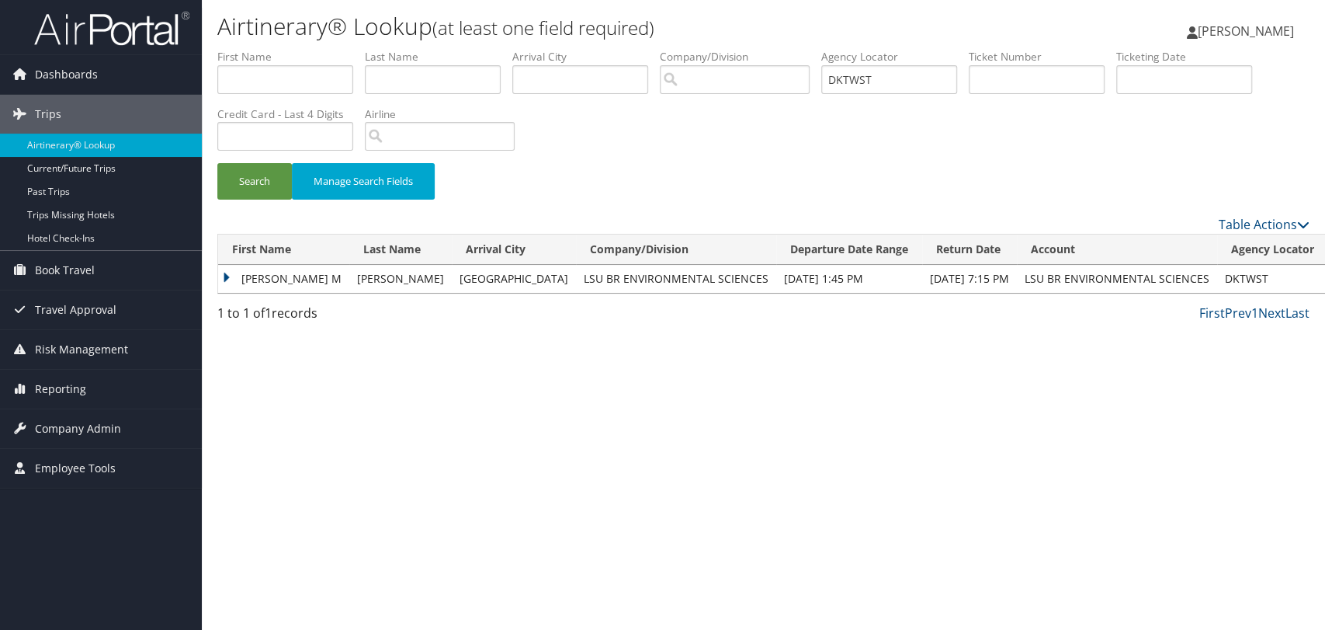
click at [225, 275] on td "SLAWOMIR M" at bounding box center [283, 279] width 131 height 28
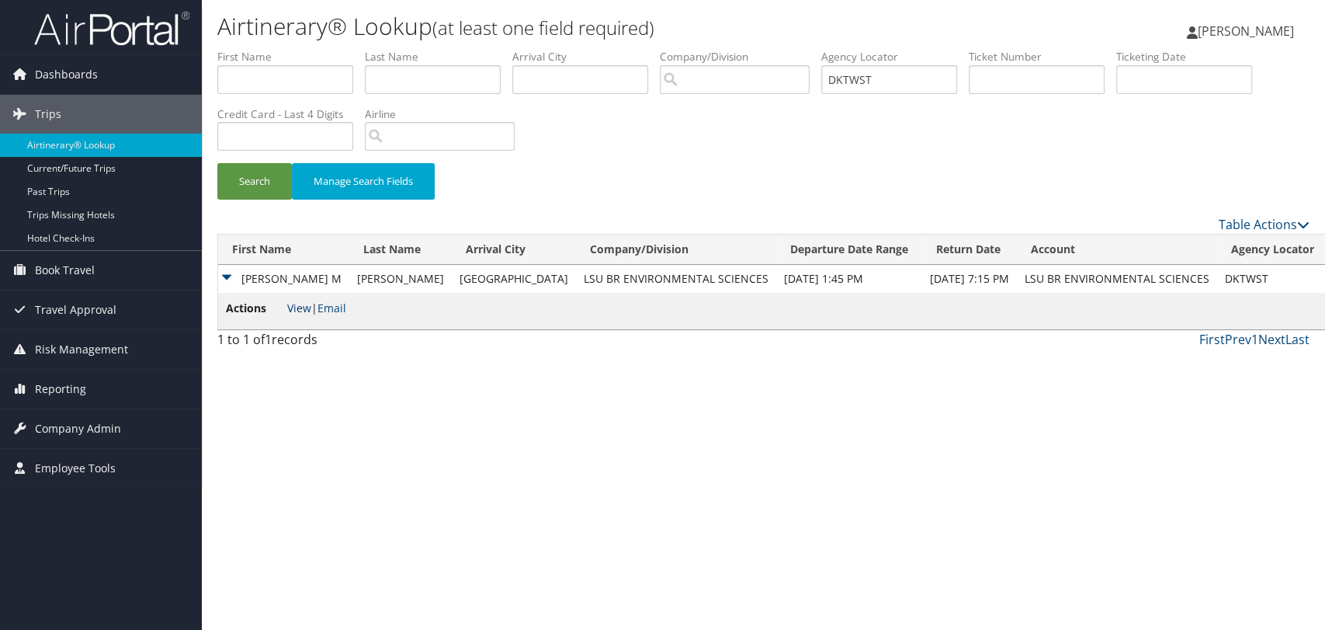
click at [296, 304] on link "View" at bounding box center [299, 307] width 24 height 15
click at [849, 83] on input "DKTWST" at bounding box center [889, 79] width 136 height 29
paste input "ZQ3"
type input "DKTZQ3"
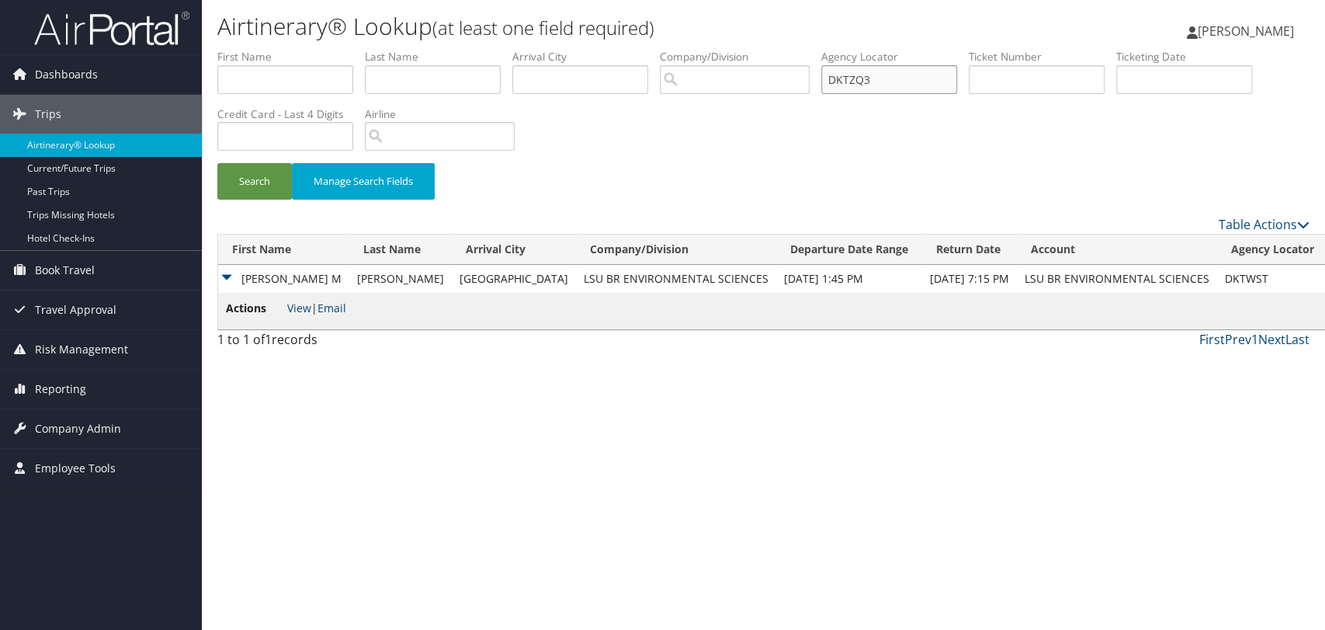
click at [217, 163] on button "Search" at bounding box center [254, 181] width 75 height 36
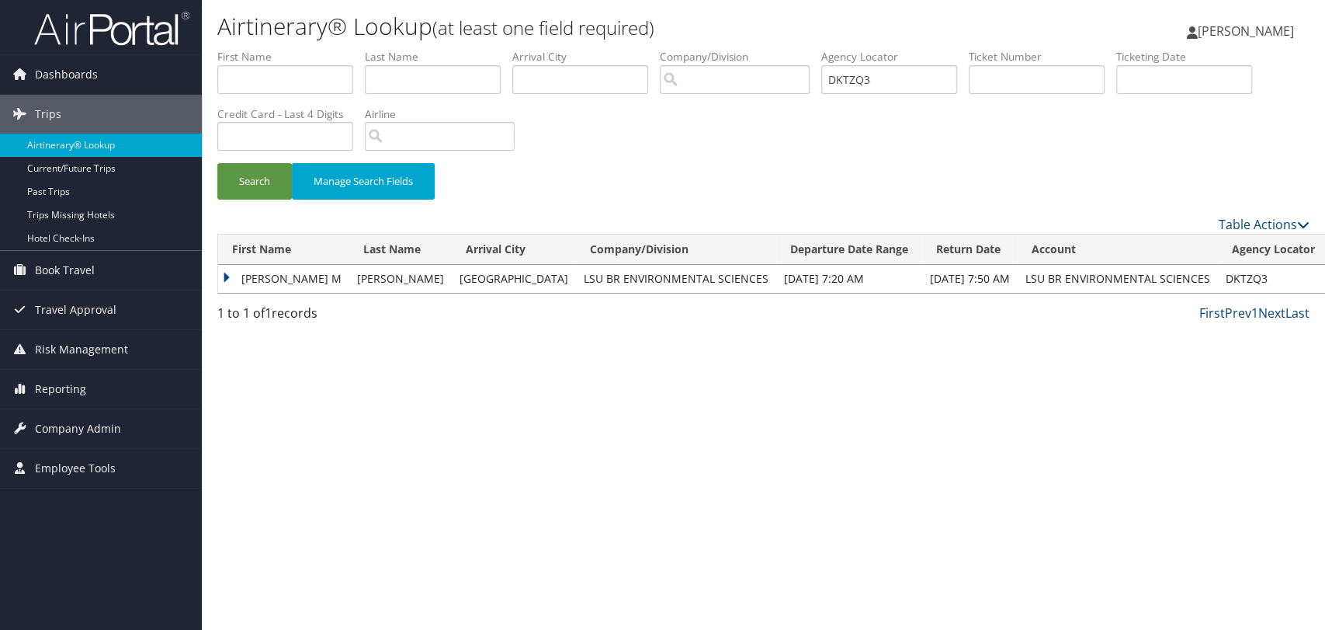
click at [224, 279] on td "SLAWOMIR M" at bounding box center [283, 279] width 131 height 28
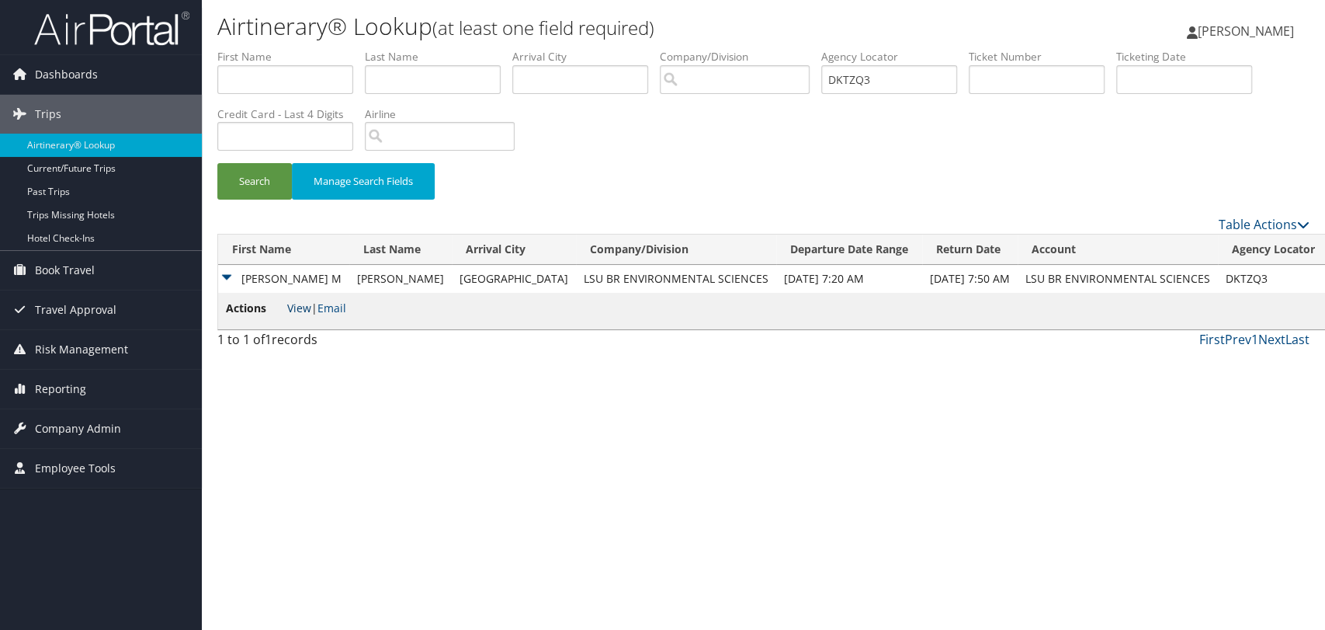
click at [300, 309] on link "View" at bounding box center [299, 307] width 24 height 15
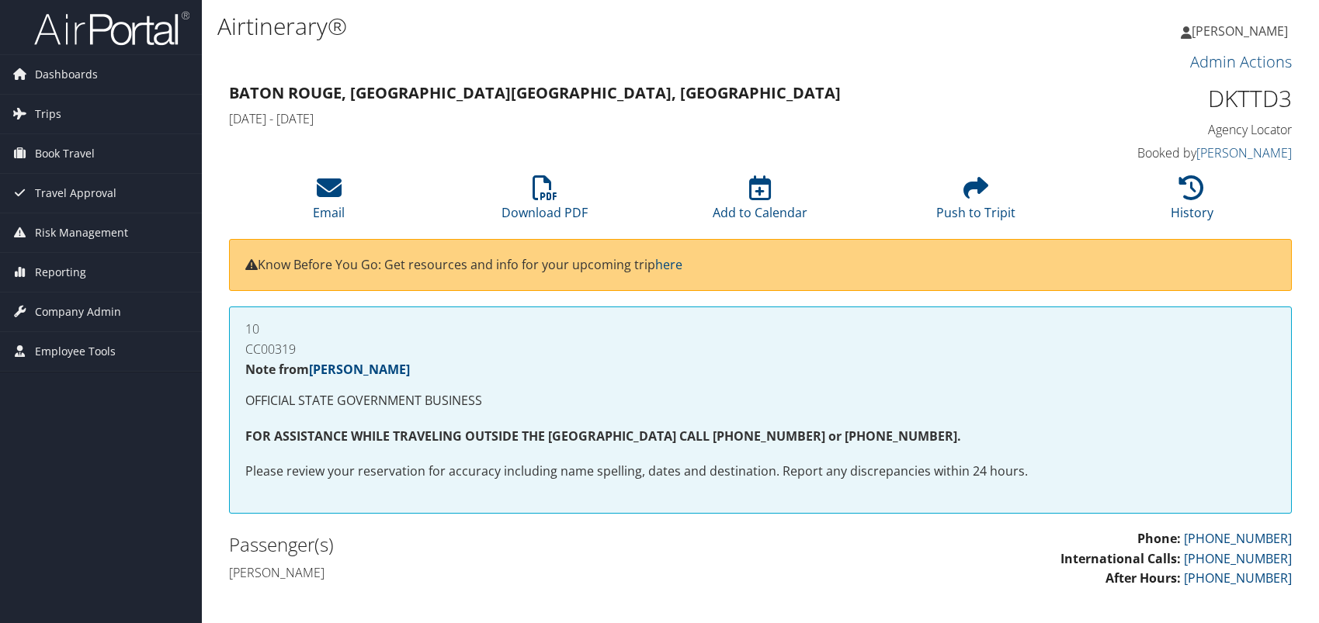
scroll to position [259, 0]
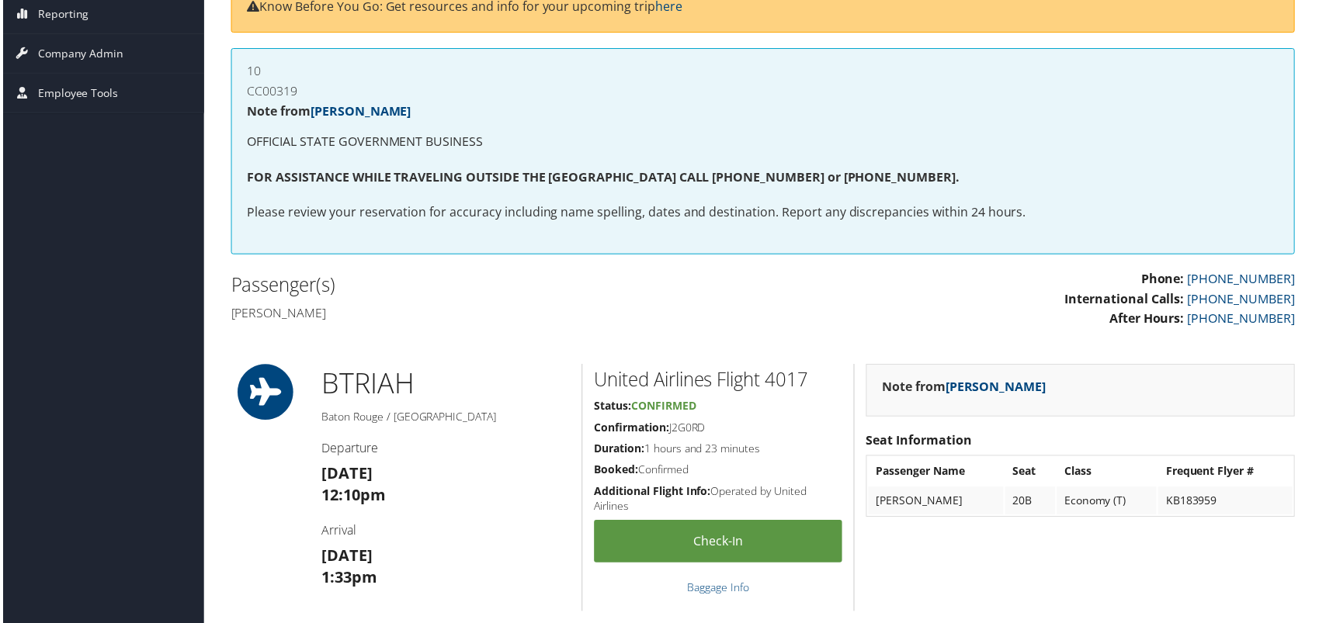
drag, startPoint x: 224, startPoint y: 308, endPoint x: 368, endPoint y: 312, distance: 144.4
click at [368, 312] on div "Passenger(s) [PERSON_NAME]" at bounding box center [490, 300] width 546 height 58
copy h4 "[PERSON_NAME]"
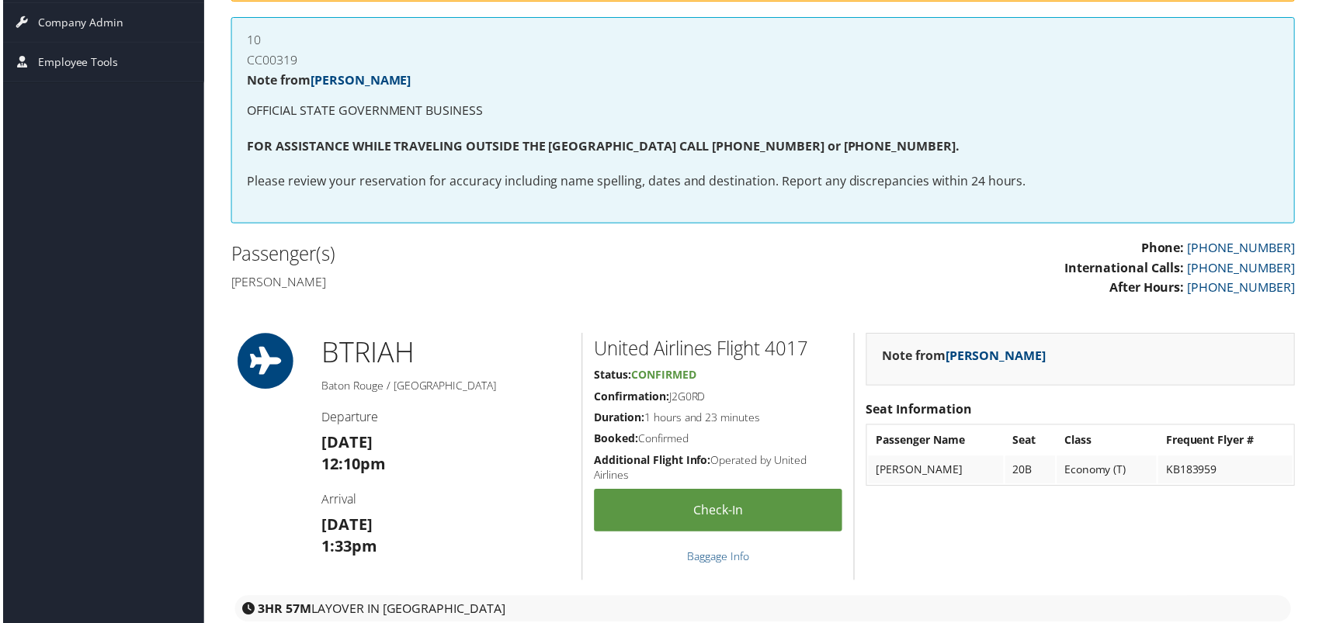
scroll to position [345, 0]
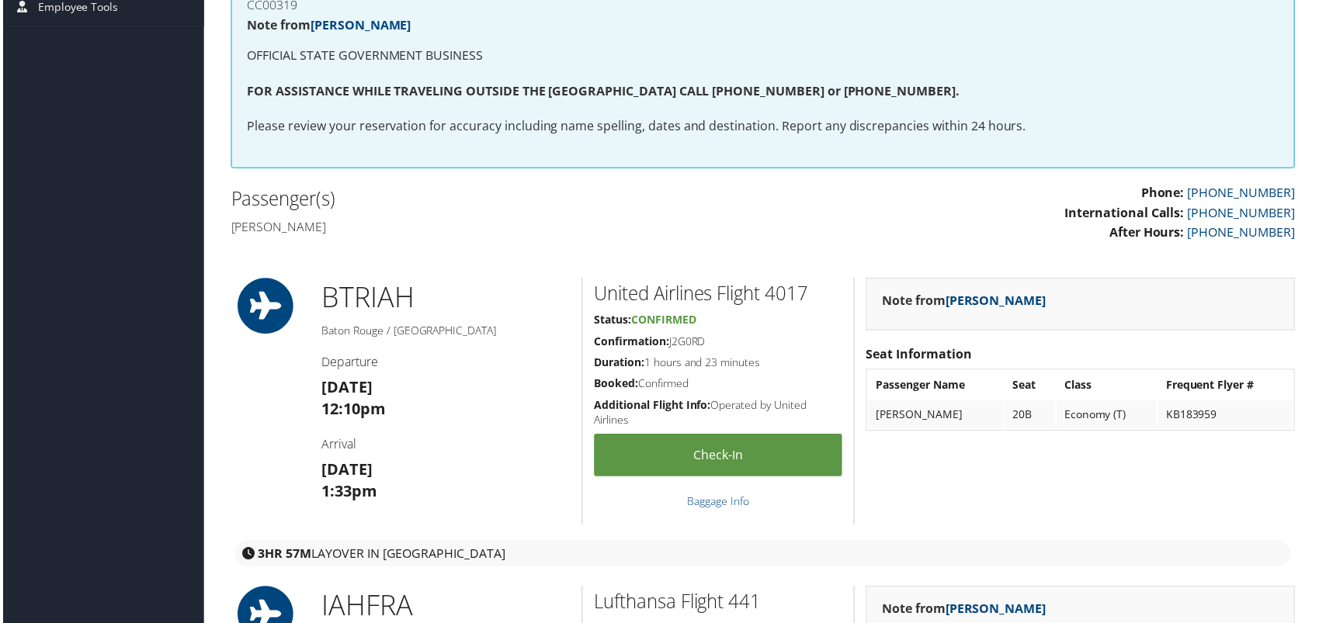
copy h4 "[PERSON_NAME]"
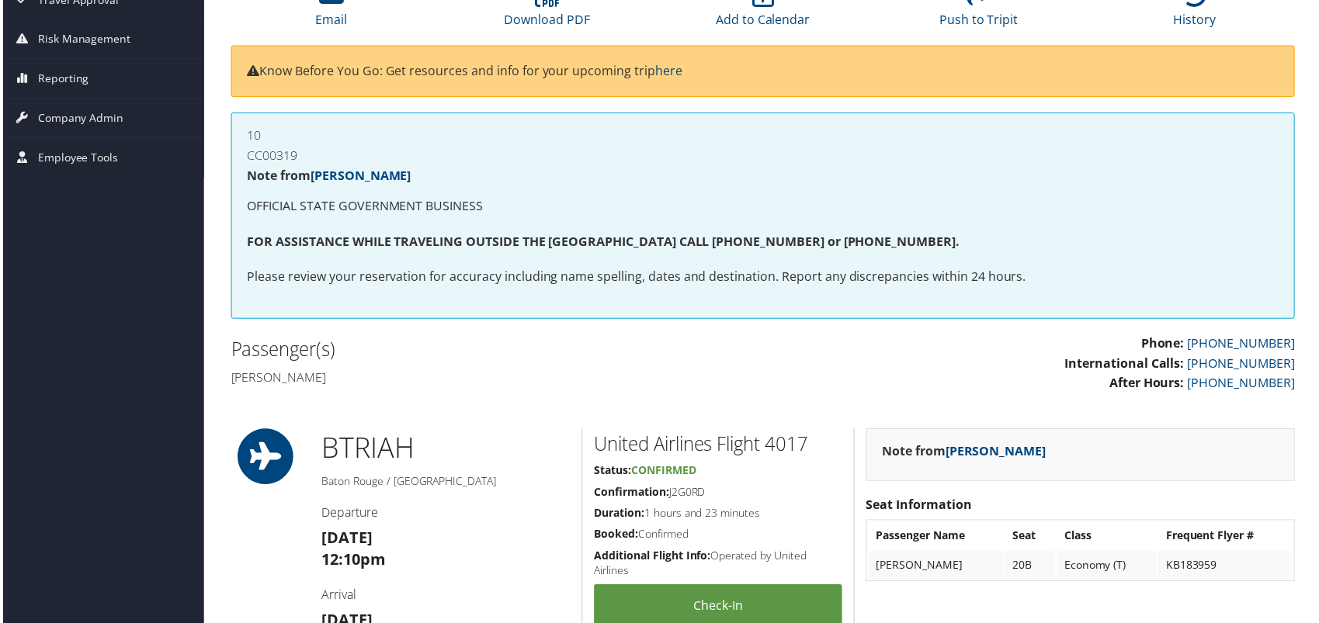
scroll to position [0, 0]
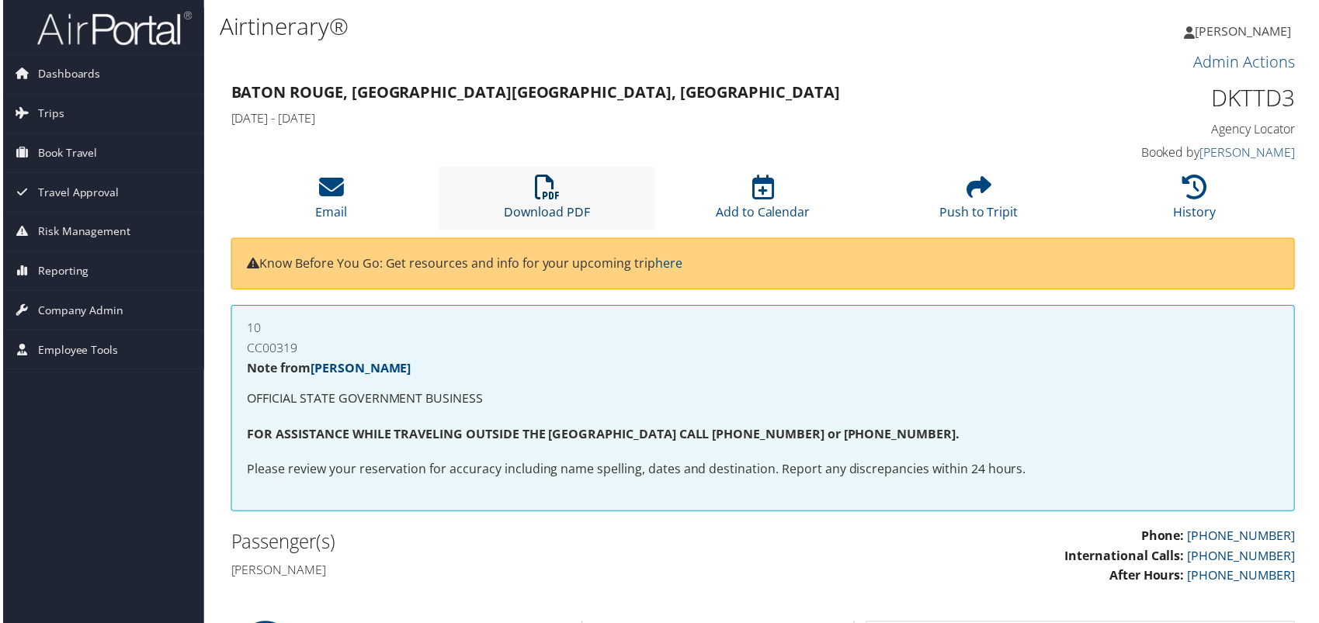
click at [541, 197] on icon at bounding box center [546, 187] width 25 height 25
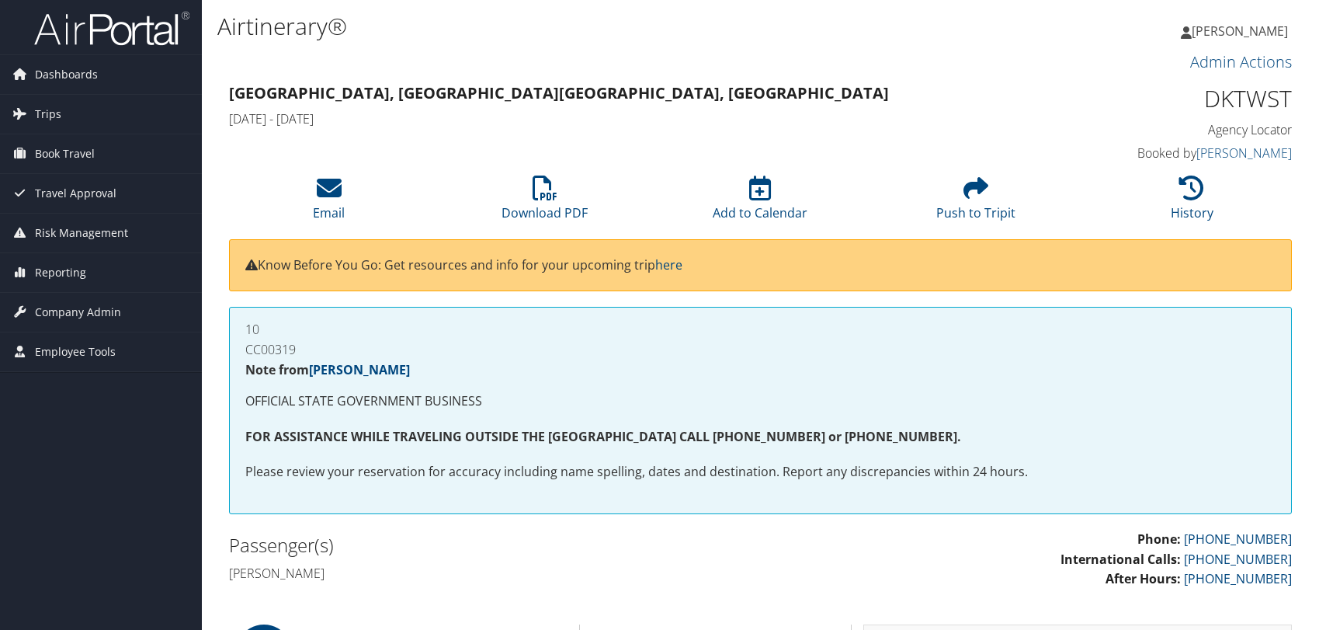
scroll to position [431, 0]
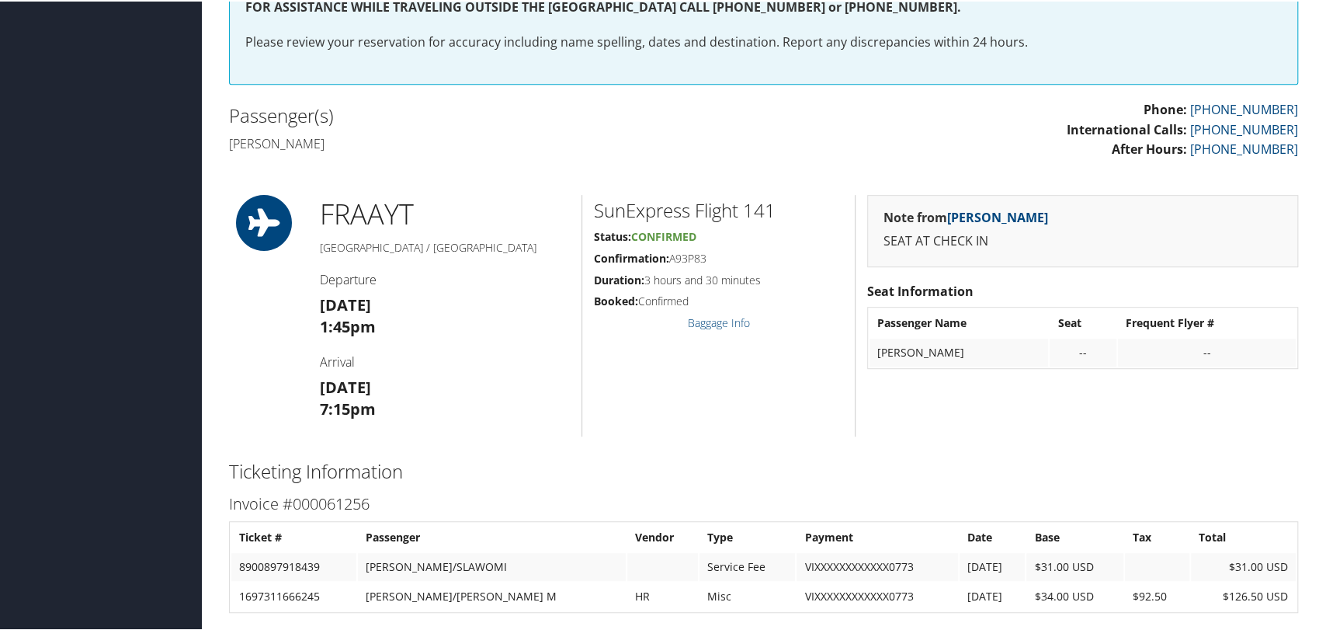
drag, startPoint x: 369, startPoint y: 138, endPoint x: 230, endPoint y: 141, distance: 139.0
click at [230, 141] on h4 "[PERSON_NAME]" at bounding box center [490, 142] width 523 height 17
copy h4 "[PERSON_NAME]"
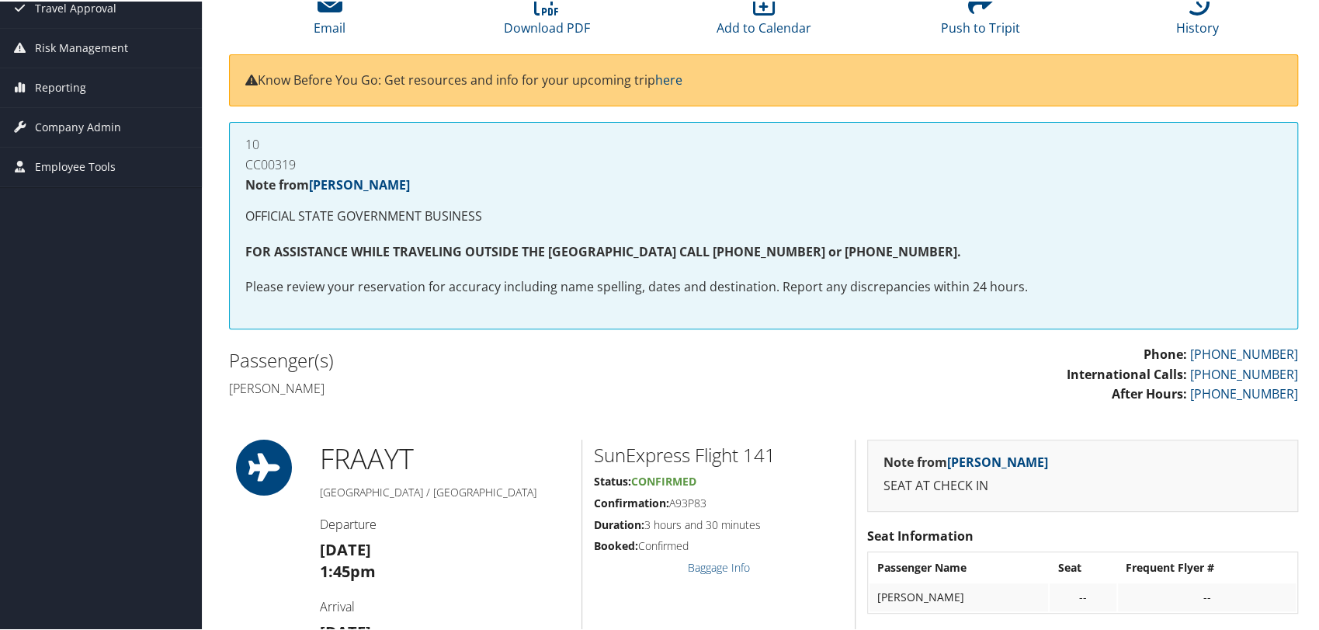
scroll to position [259, 0]
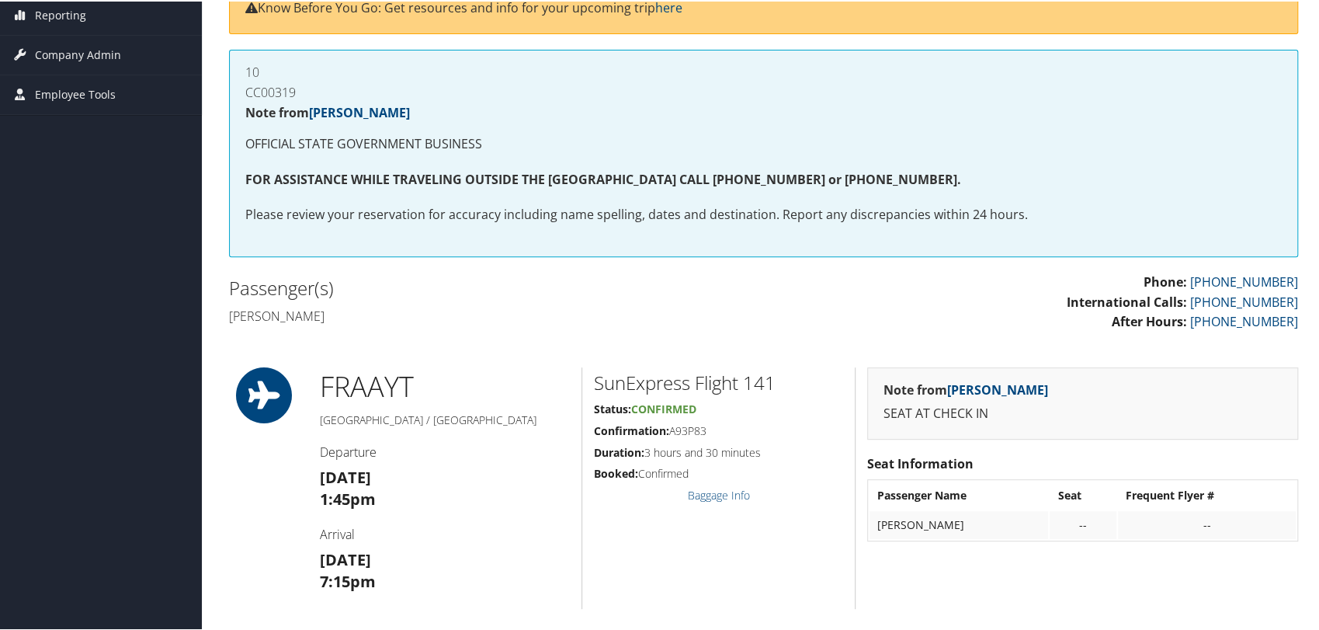
copy h4 "[PERSON_NAME]"
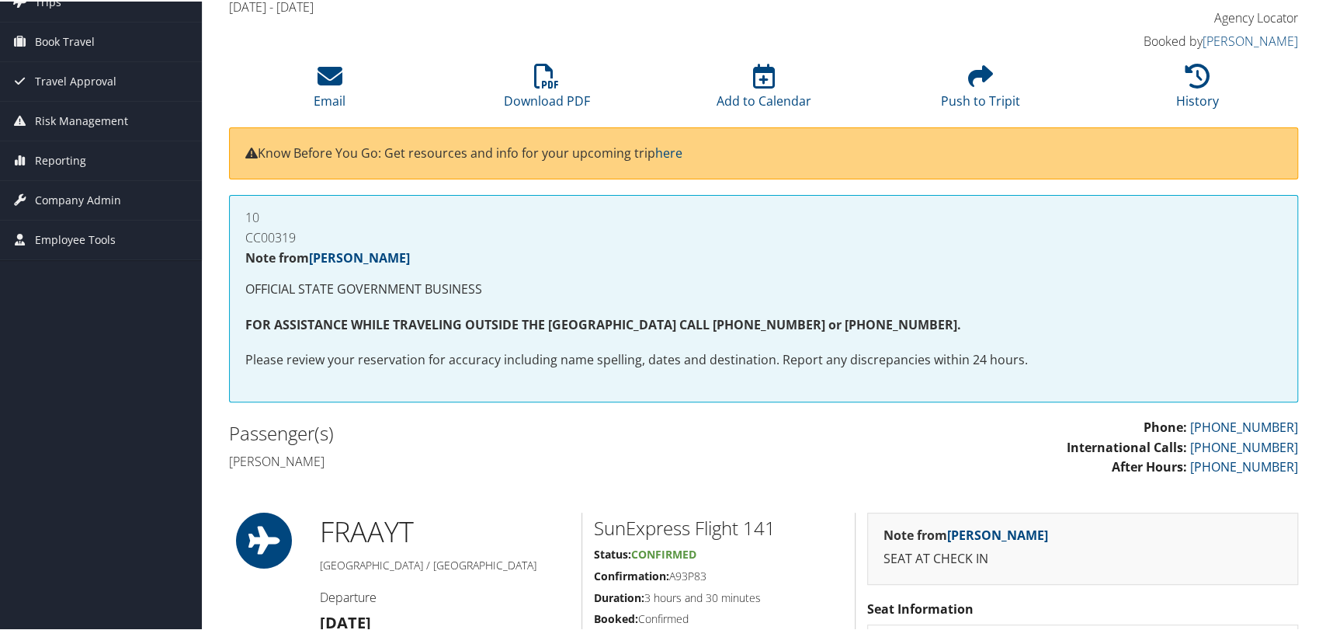
scroll to position [0, 0]
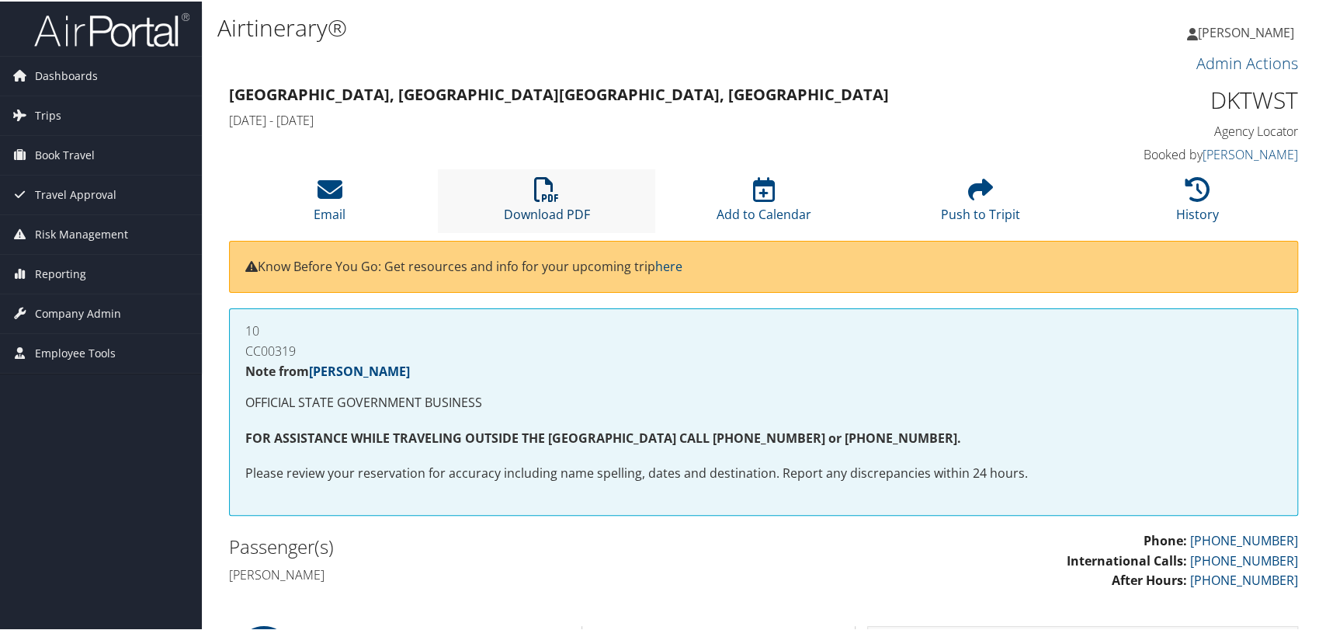
click at [537, 194] on icon at bounding box center [546, 187] width 25 height 25
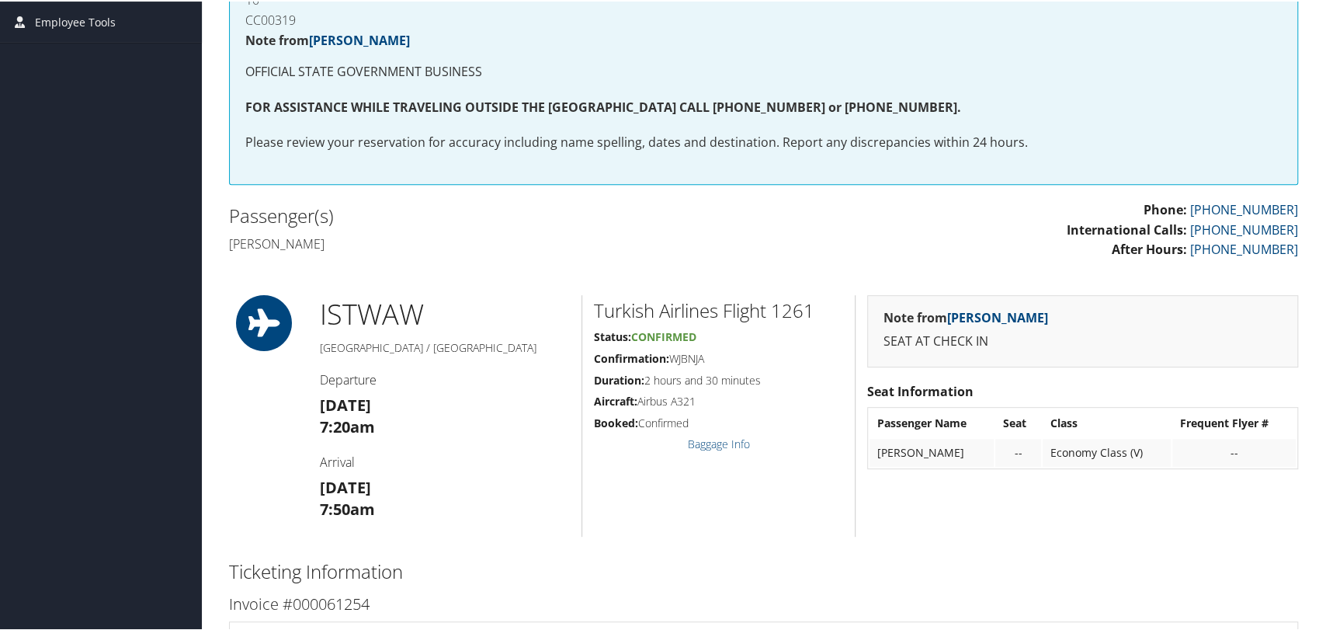
scroll to position [345, 0]
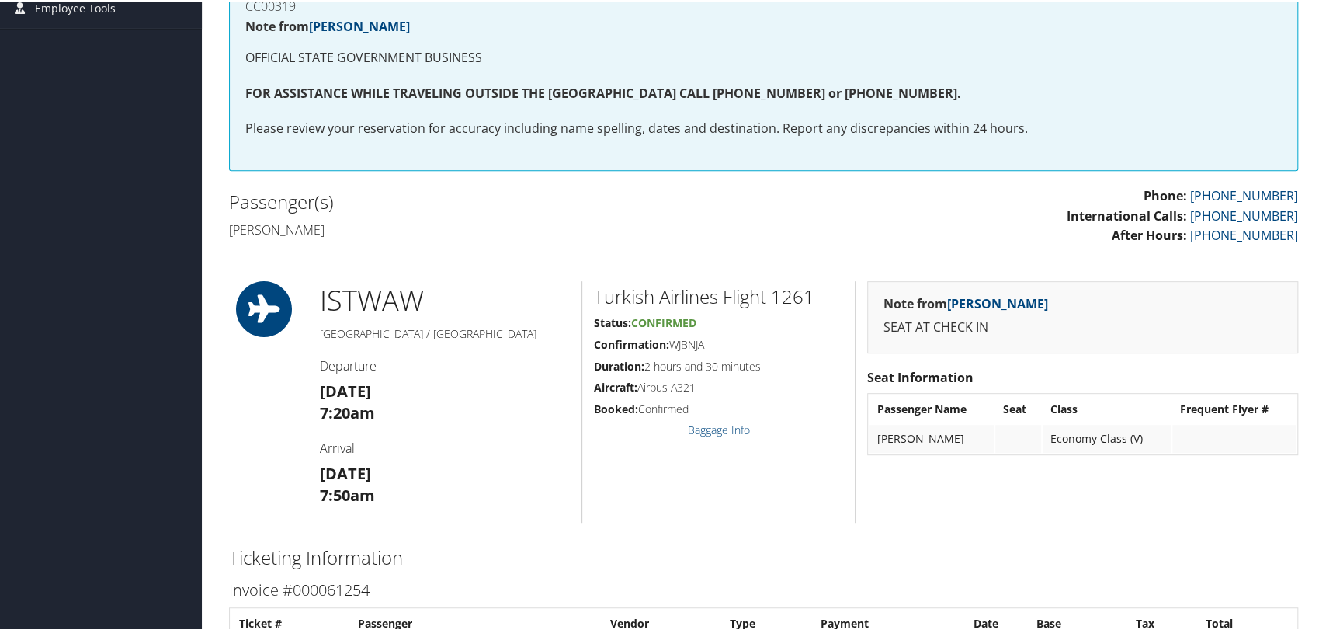
drag, startPoint x: 371, startPoint y: 230, endPoint x: 230, endPoint y: 229, distance: 141.3
click at [230, 229] on h4 "[PERSON_NAME]" at bounding box center [490, 228] width 523 height 17
copy h4 "[PERSON_NAME]"
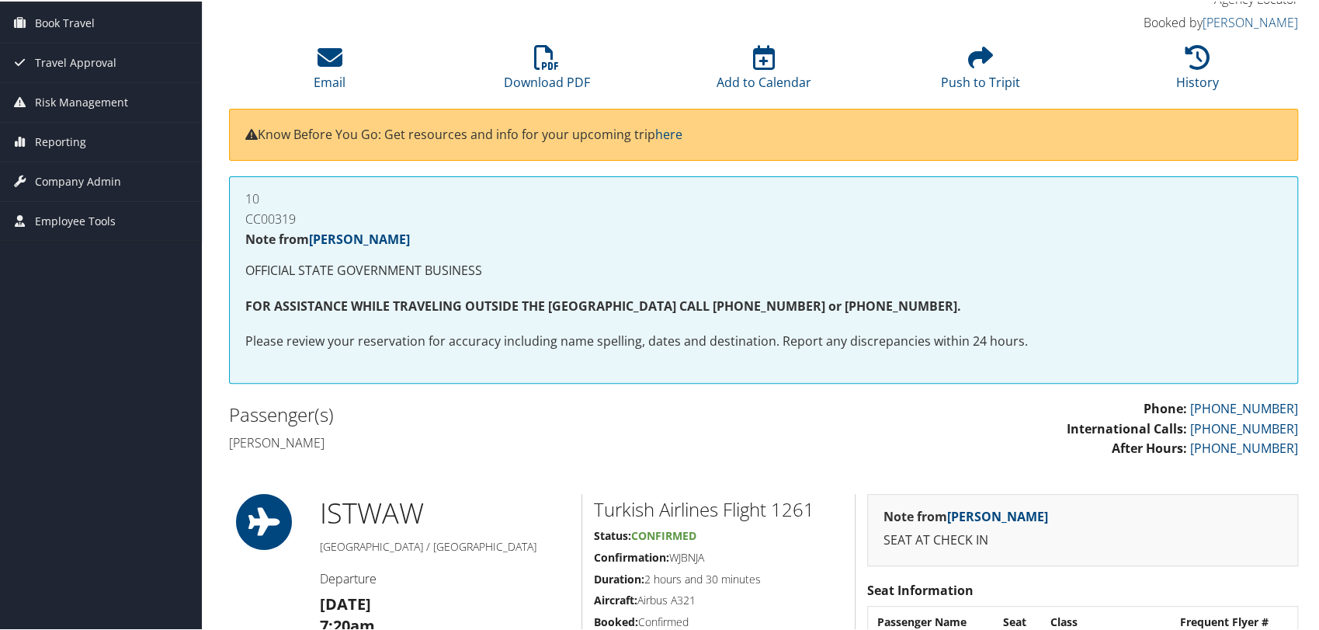
scroll to position [0, 0]
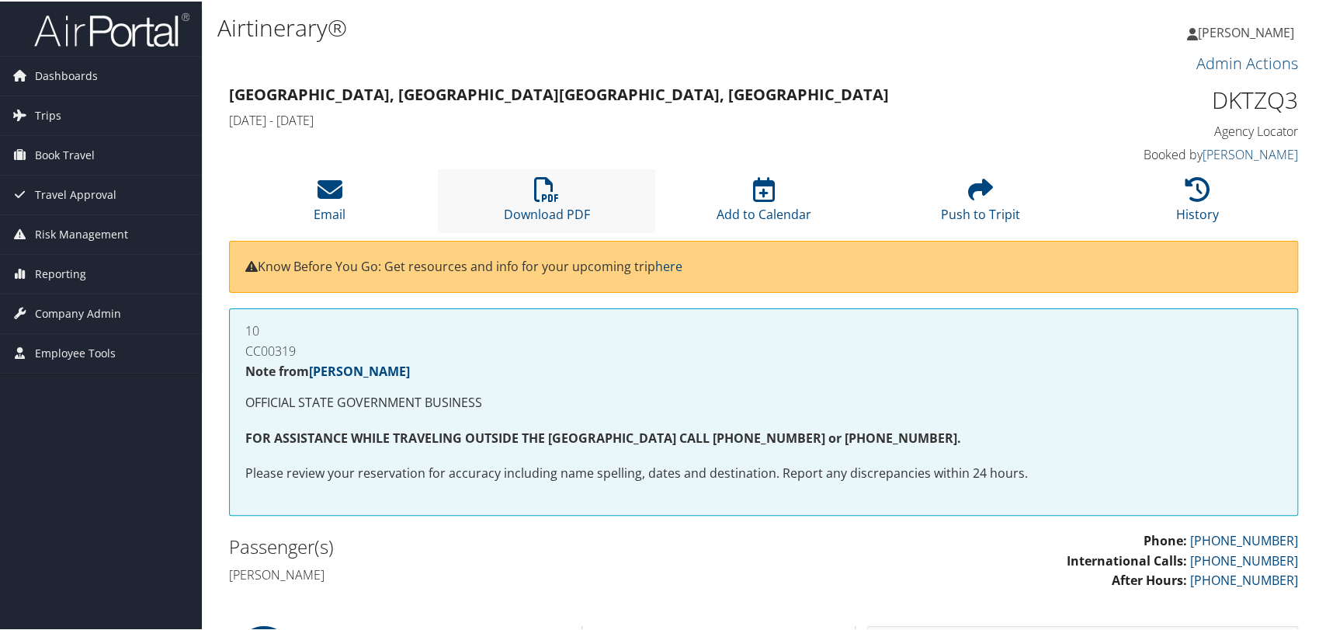
click at [530, 200] on li "Download PDF" at bounding box center [546, 199] width 217 height 63
